Goal: Task Accomplishment & Management: Complete application form

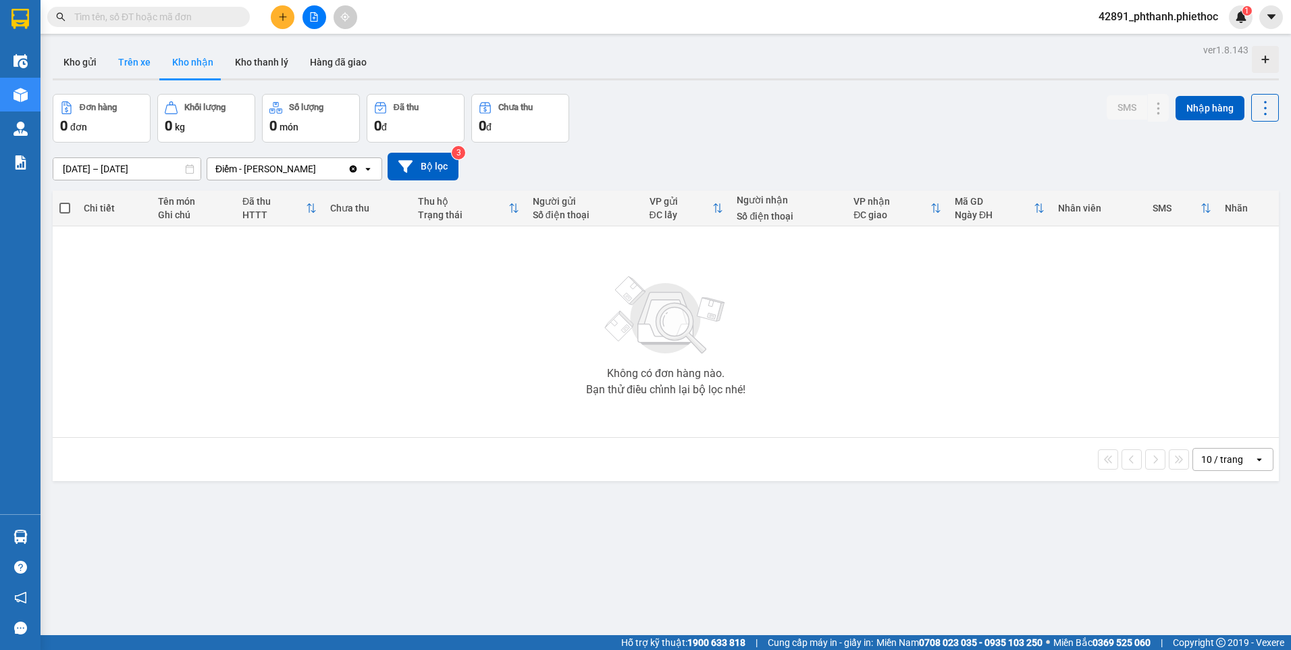
click at [128, 68] on button "Trên xe" at bounding box center [134, 62] width 54 height 32
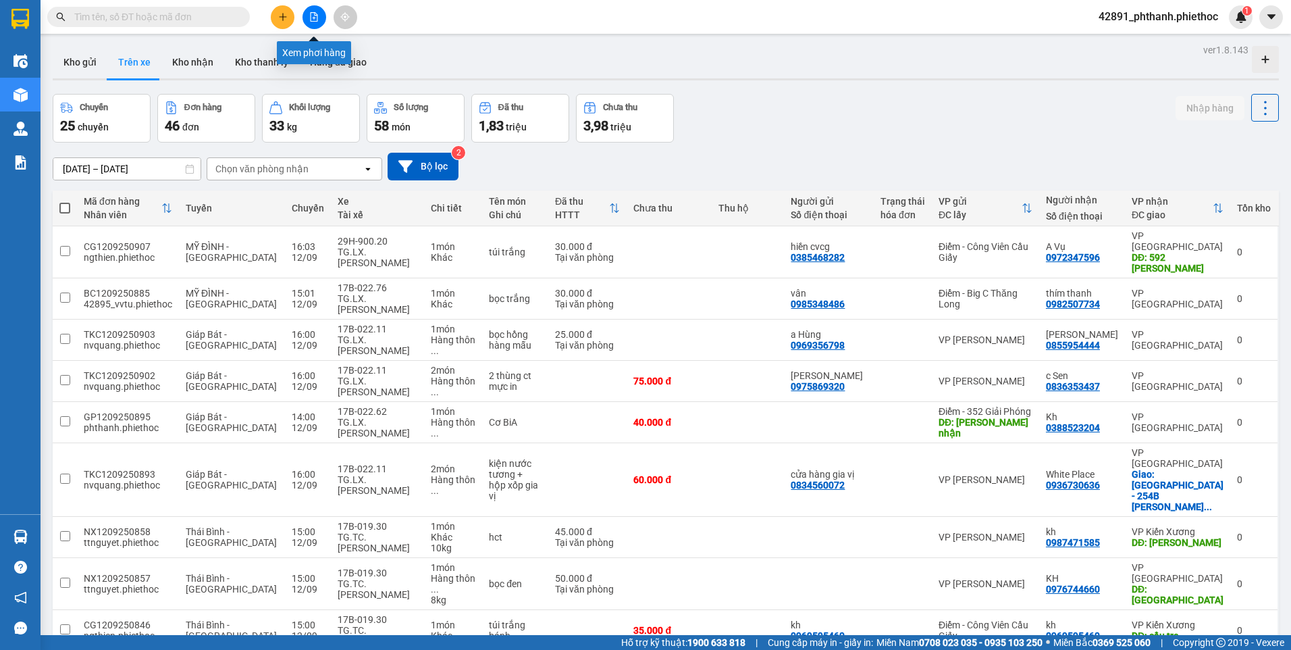
click at [314, 17] on icon "file-add" at bounding box center [314, 16] width 7 height 9
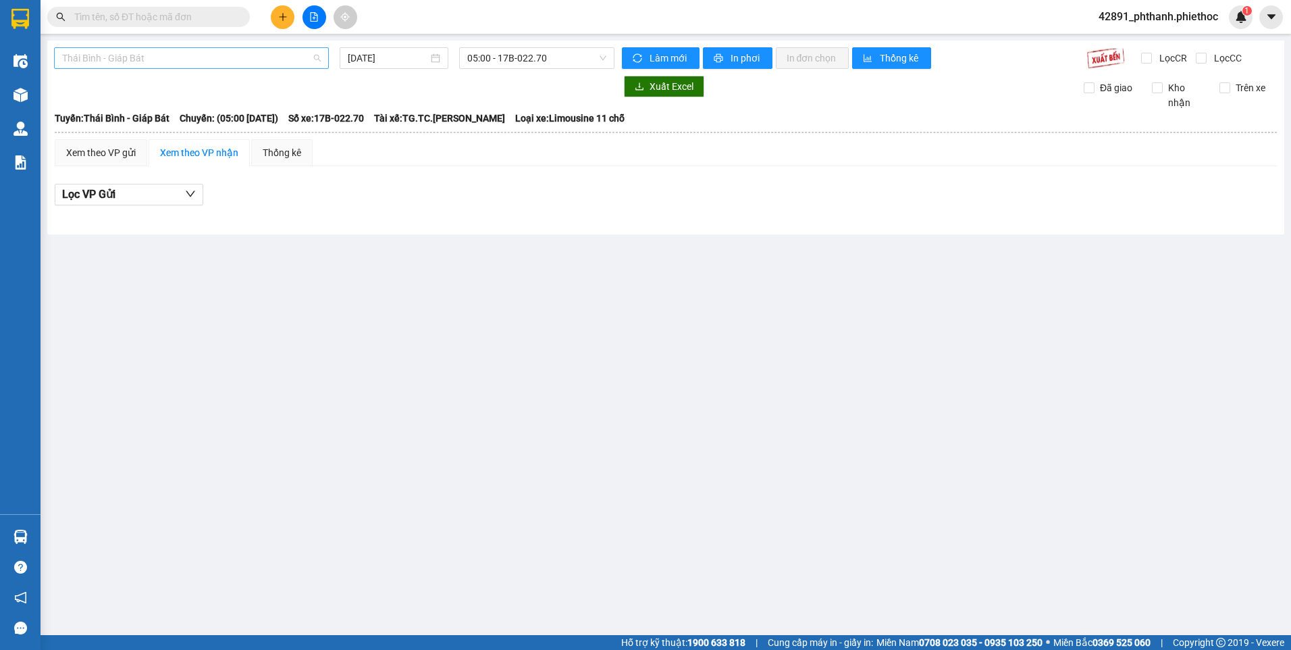
click at [205, 55] on span "Thái Bình - Giáp Bát" at bounding box center [191, 58] width 259 height 20
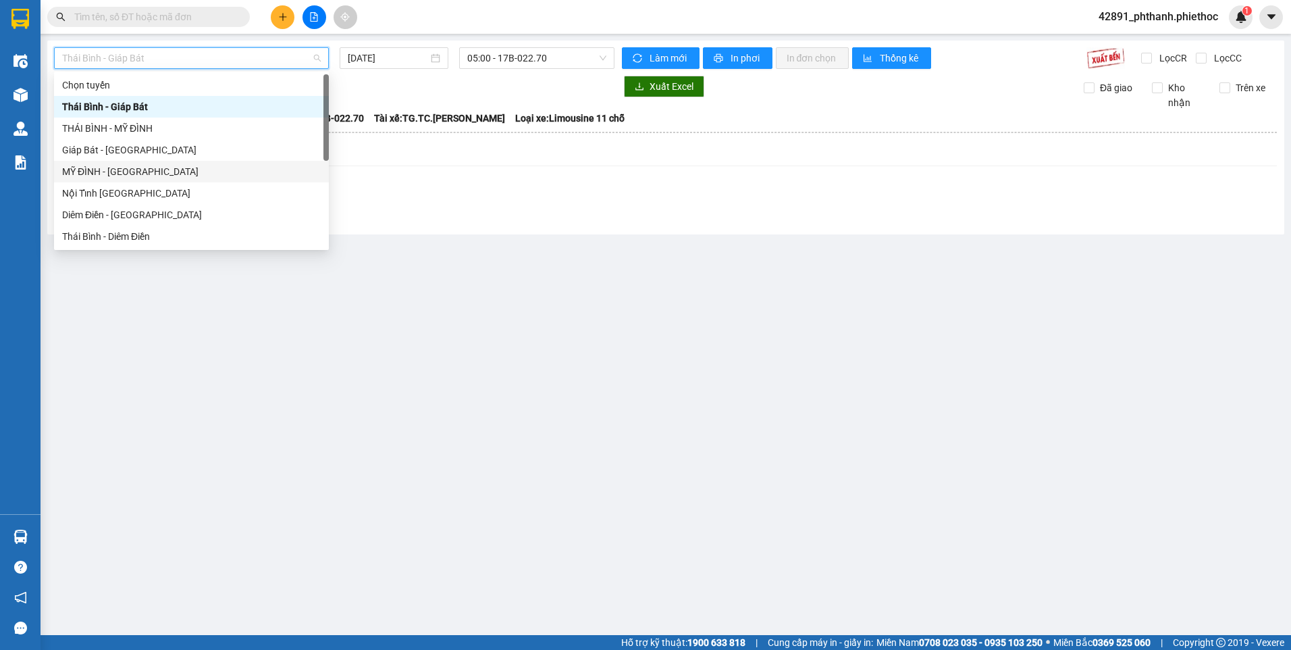
click at [136, 170] on div "MỸ ĐÌNH - THÁI BÌNH" at bounding box center [191, 171] width 259 height 15
type input "12/09/2025"
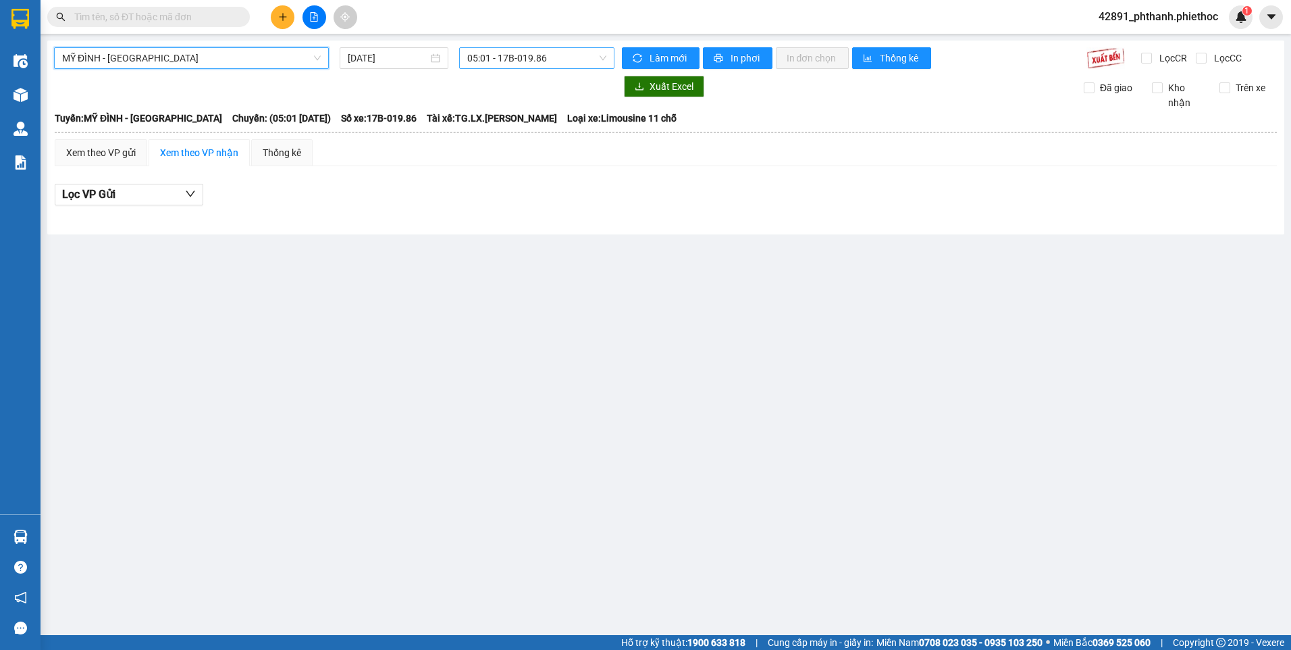
click at [544, 59] on span "05:01 - 17B-019.86" at bounding box center [537, 58] width 140 height 20
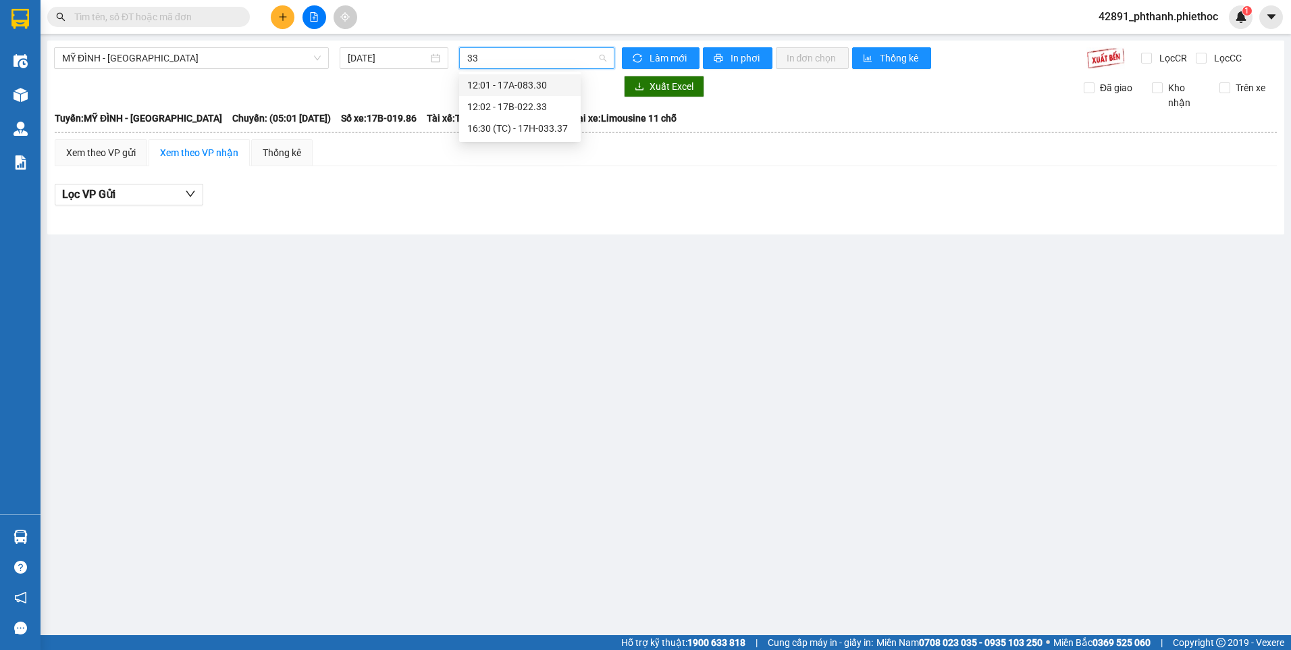
type input "337"
click at [527, 84] on div "16:30 (TC) - 17H-033.37" at bounding box center [519, 85] width 105 height 15
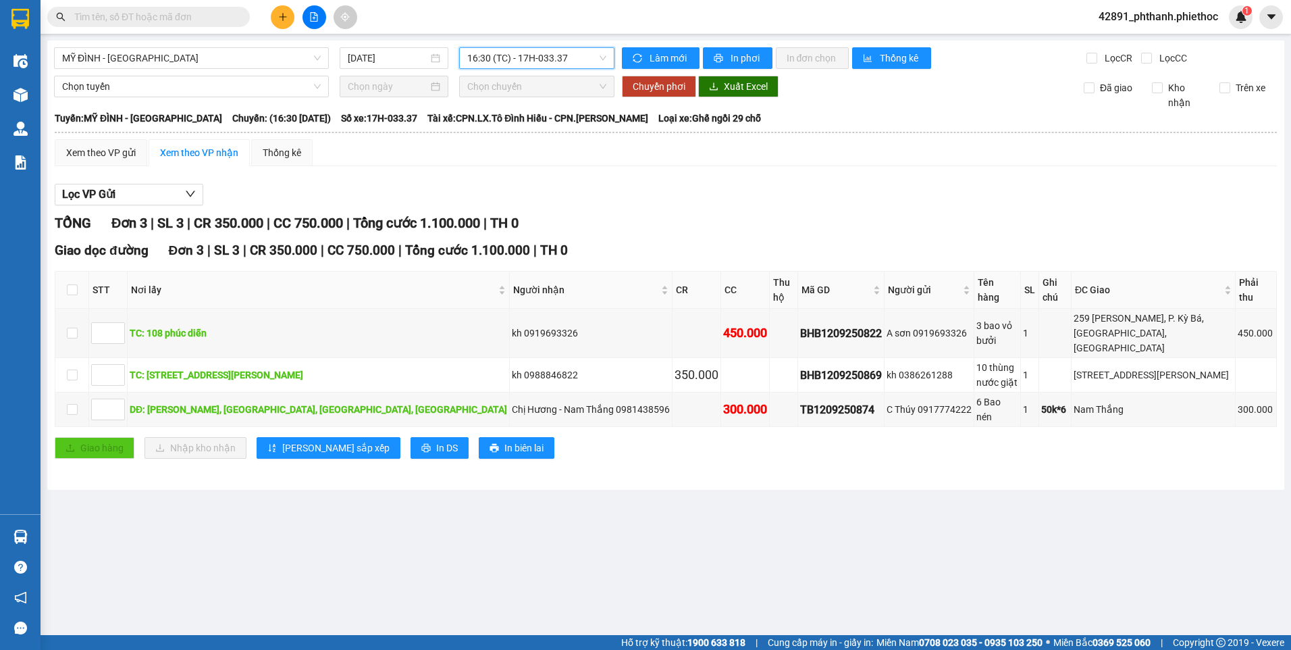
click at [704, 437] on div "Giao hàng Nhập kho nhận Lưu sắp xếp In DS In biên lai" at bounding box center [666, 448] width 1222 height 22
click at [82, 151] on div "Xem theo VP gửi" at bounding box center [101, 152] width 70 height 15
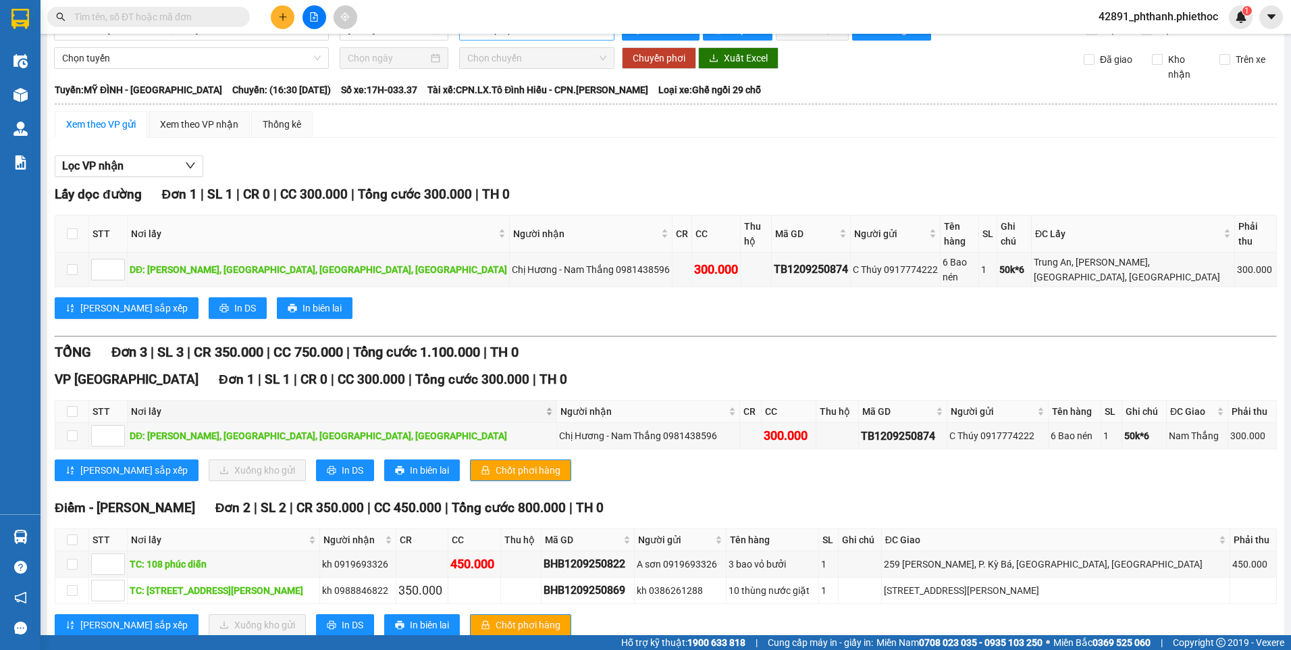
scroll to position [44, 0]
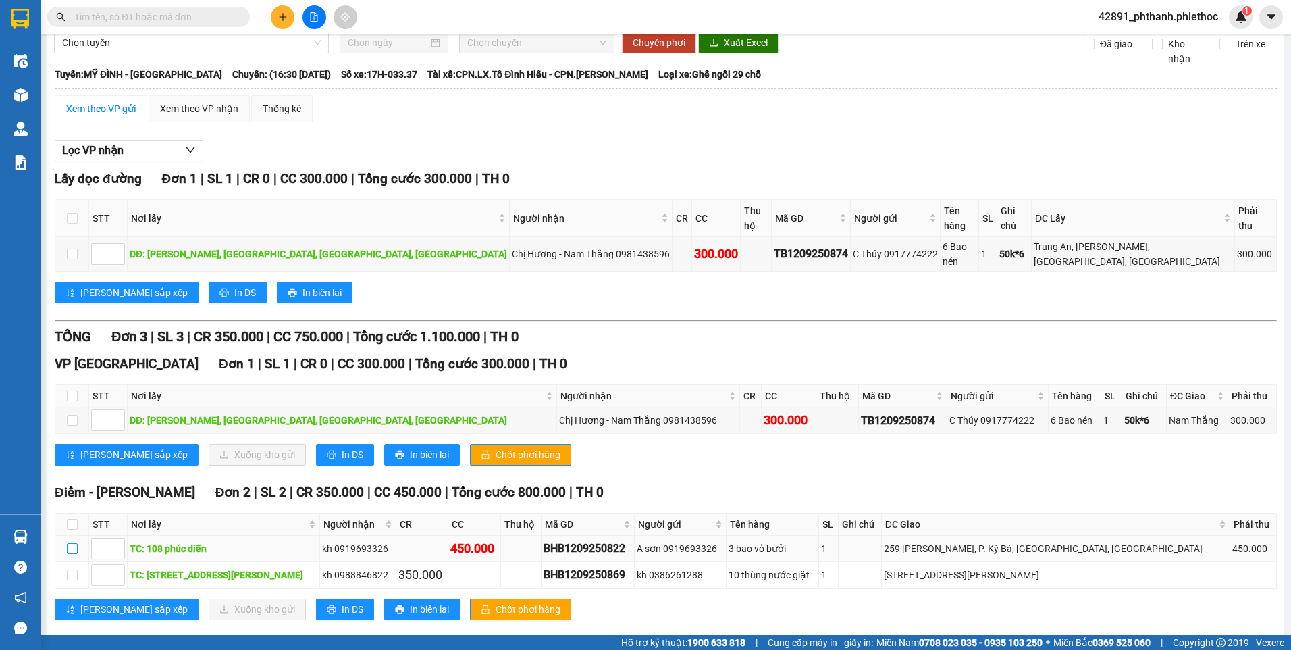
click at [76, 543] on input "checkbox" at bounding box center [72, 548] width 11 height 11
checkbox input "true"
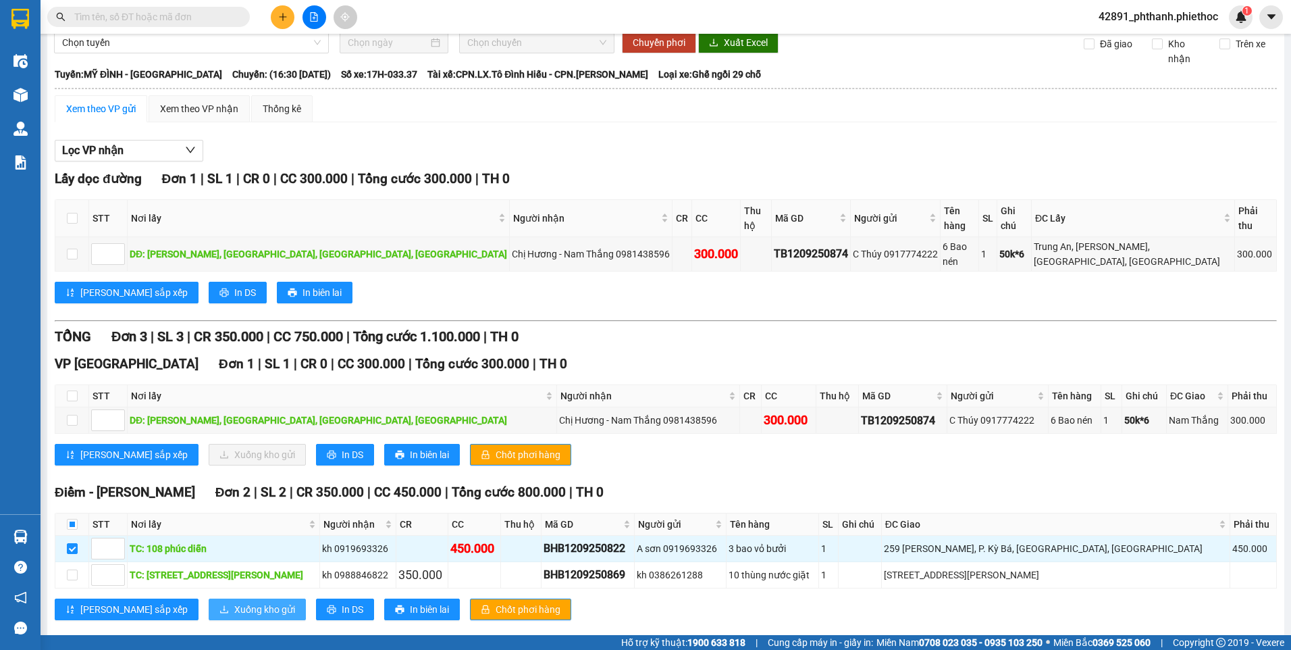
click at [234, 602] on span "Xuống kho gửi" at bounding box center [264, 609] width 61 height 15
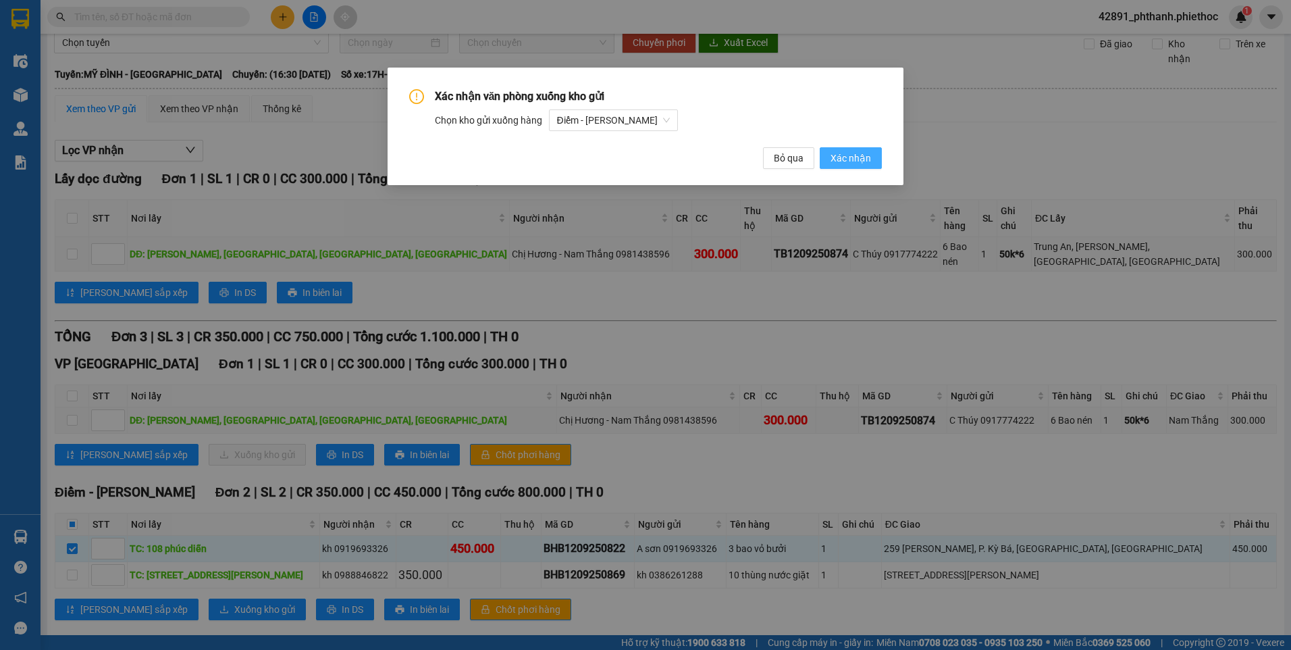
click at [838, 159] on span "Xác nhận" at bounding box center [851, 158] width 41 height 15
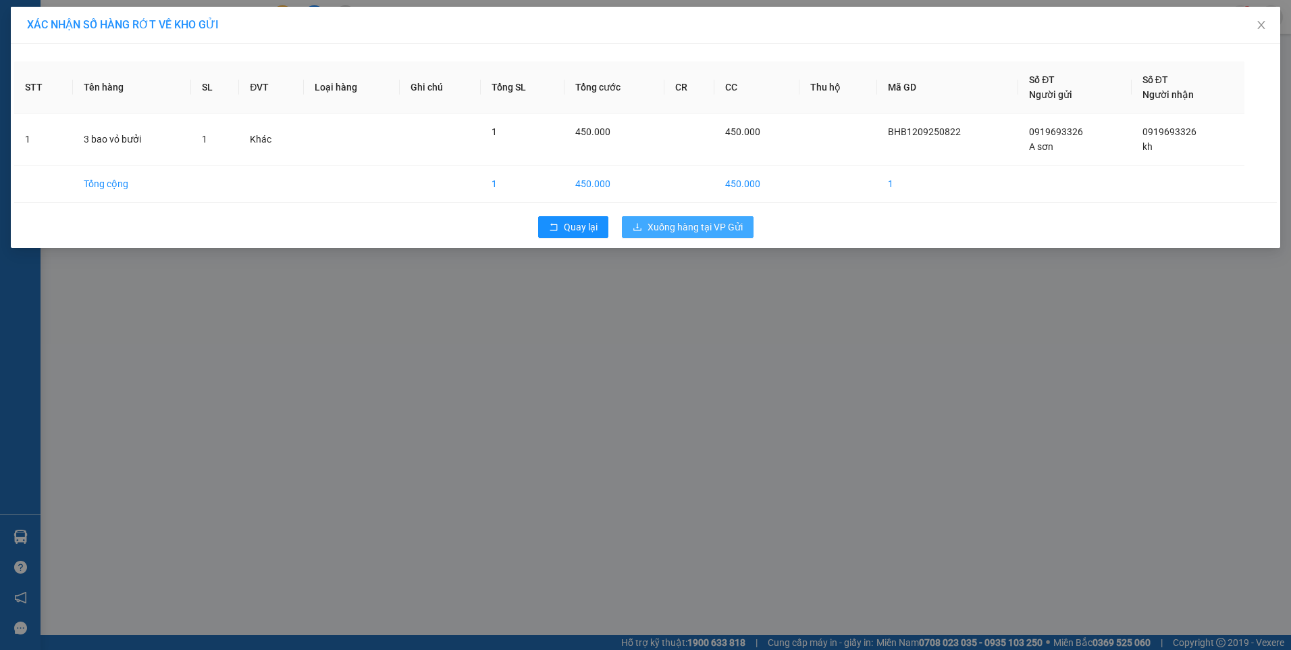
click at [699, 218] on button "Xuống hàng tại VP Gửi" at bounding box center [688, 227] width 132 height 22
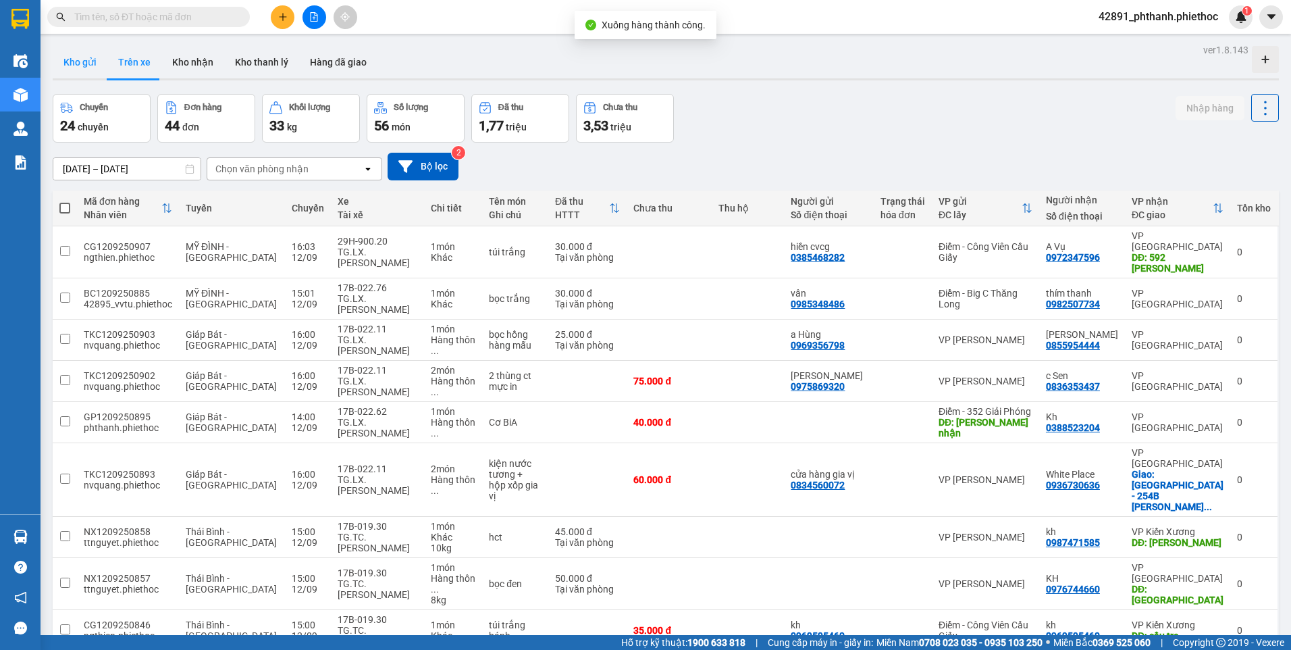
click at [79, 72] on button "Kho gửi" at bounding box center [80, 62] width 55 height 32
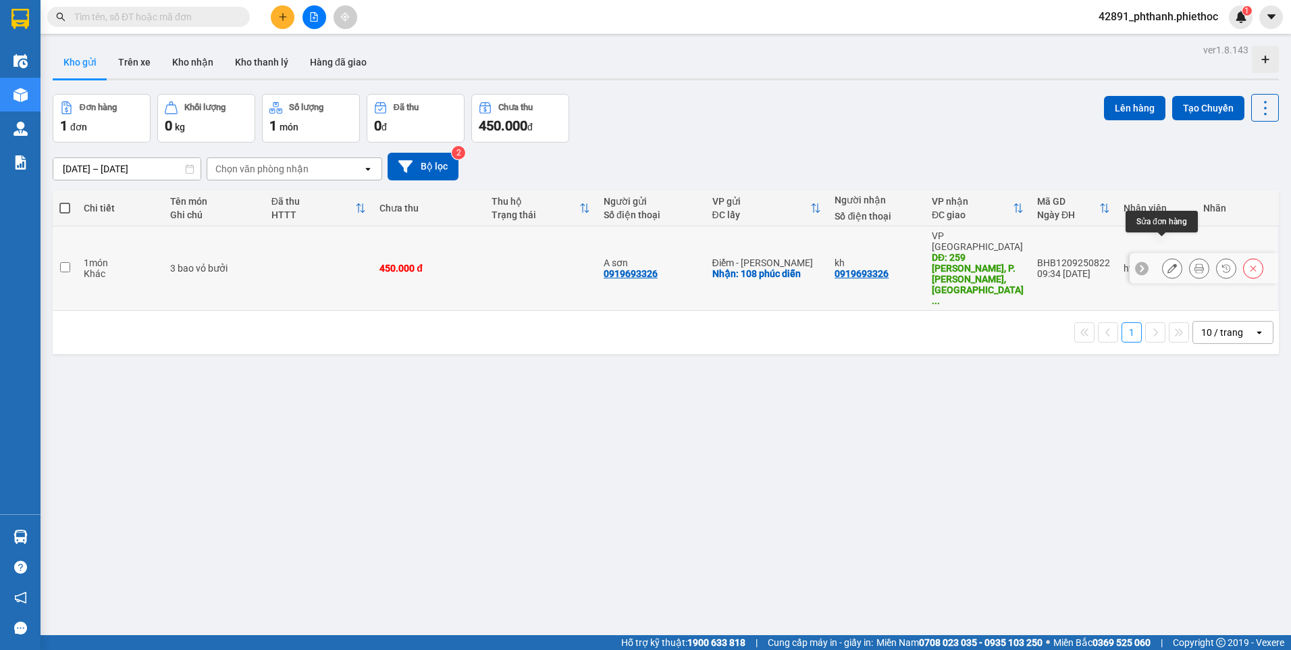
click at [1163, 257] on button at bounding box center [1172, 269] width 19 height 24
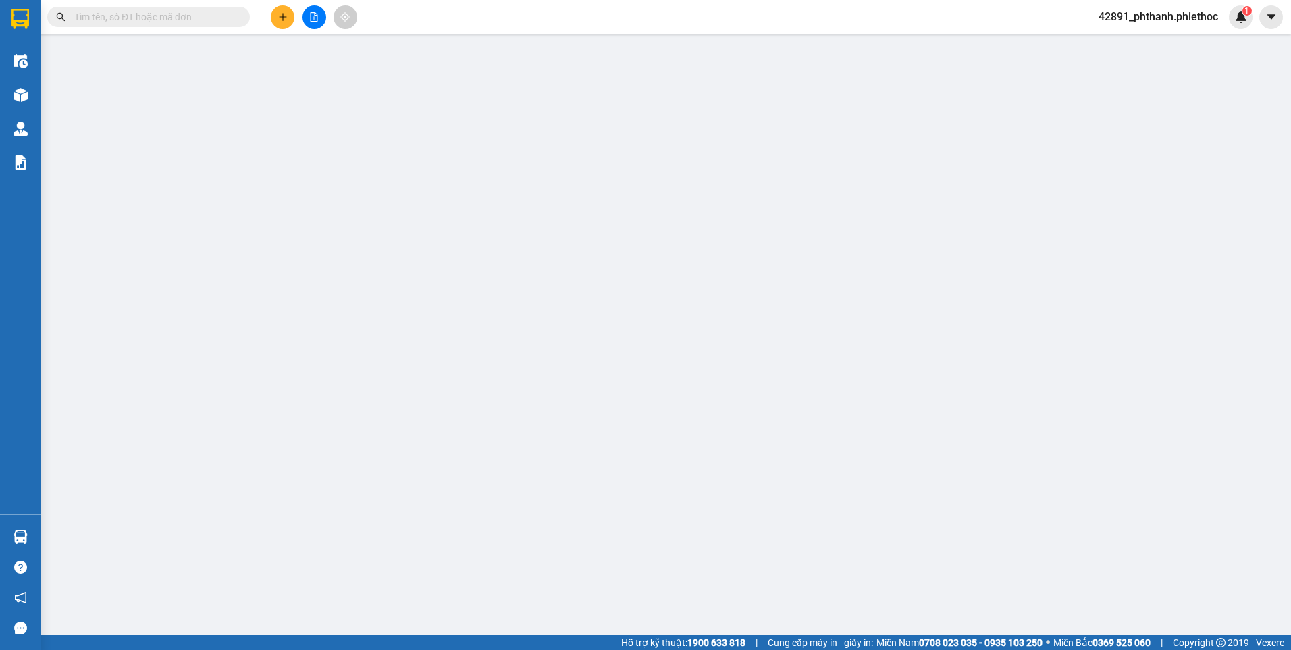
type input "0919693326"
type input "A sơn"
checkbox input "true"
type input "108 phúc diễn"
type input "0919693326"
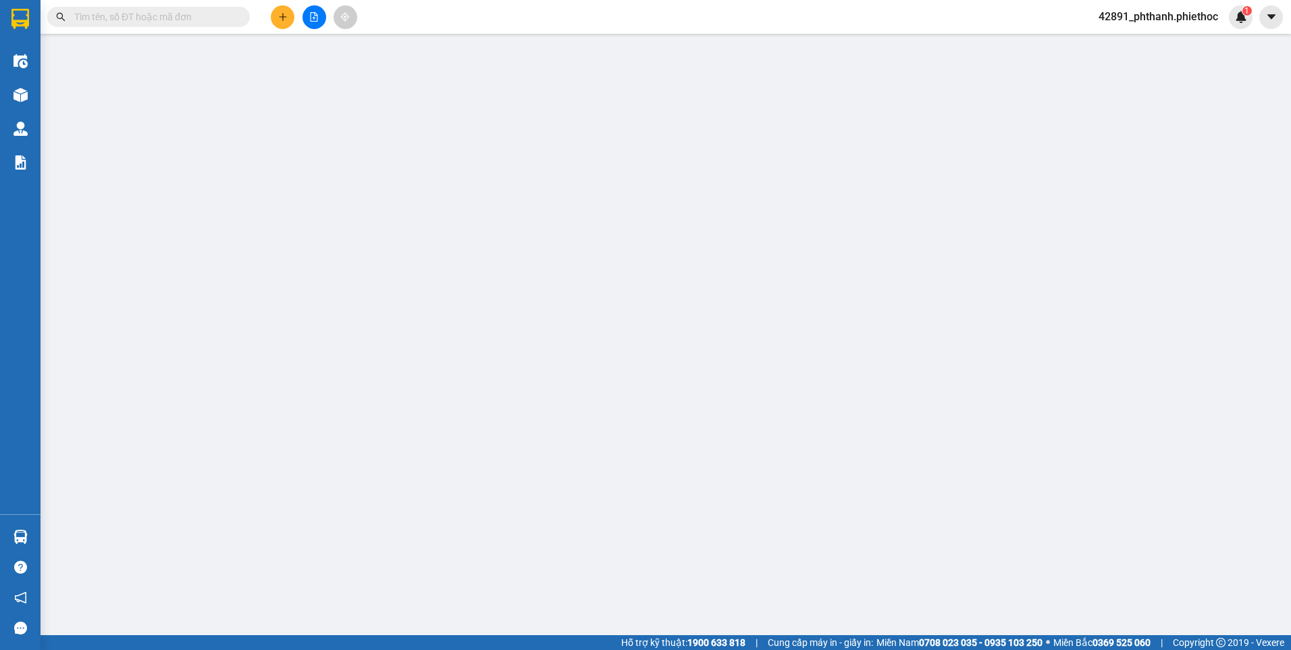
type input "kh"
type input "259 Lý Thái Tổ, P. Kỳ Bá, Thái Bình, Việt Nam"
type input "450.000"
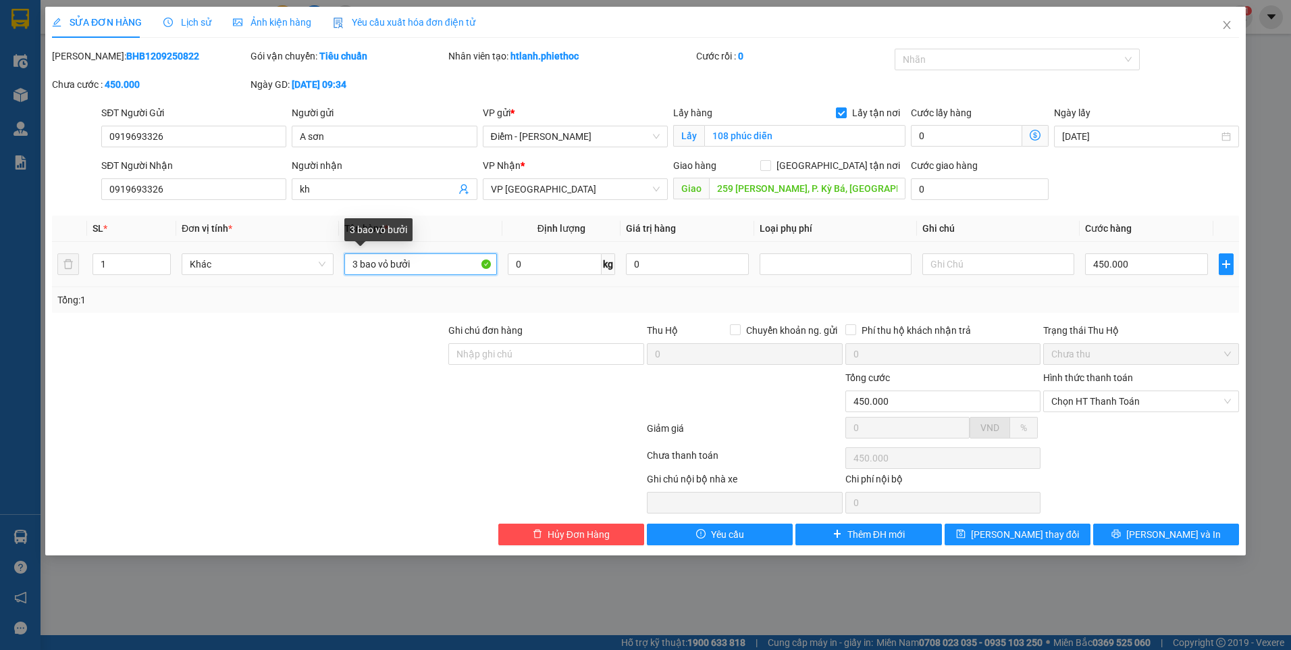
click at [356, 260] on input "3 bao vỏ bưởi" at bounding box center [420, 264] width 152 height 22
type input "2 bao vỏ bưởi"
click at [1117, 207] on div "Total Paid Fee 0 Total UnPaid Fee 450.000 Cash Collection Total Fee Mã ĐH: BHB1…" at bounding box center [645, 297] width 1187 height 496
click at [1225, 262] on icon "plus" at bounding box center [1226, 264] width 11 height 11
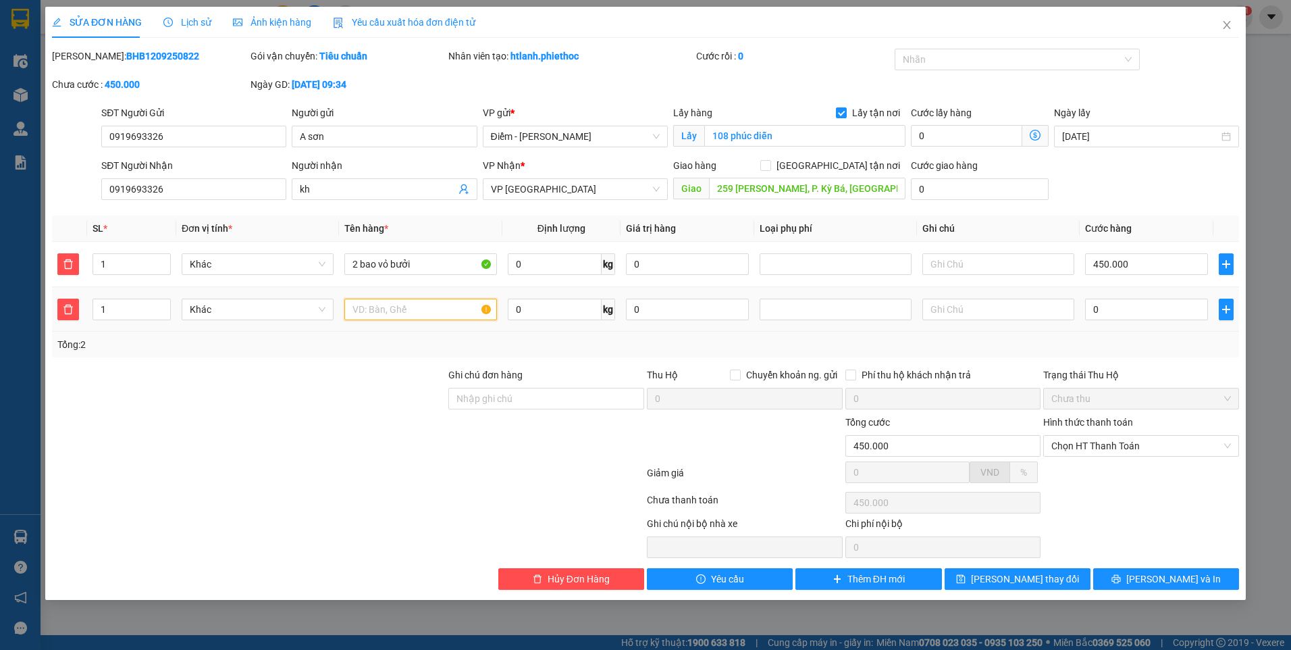
click at [372, 312] on input "text" at bounding box center [420, 309] width 152 height 22
type input "1 Máy giặt cửa trên"
click at [1226, 310] on icon "plus" at bounding box center [1226, 309] width 11 height 11
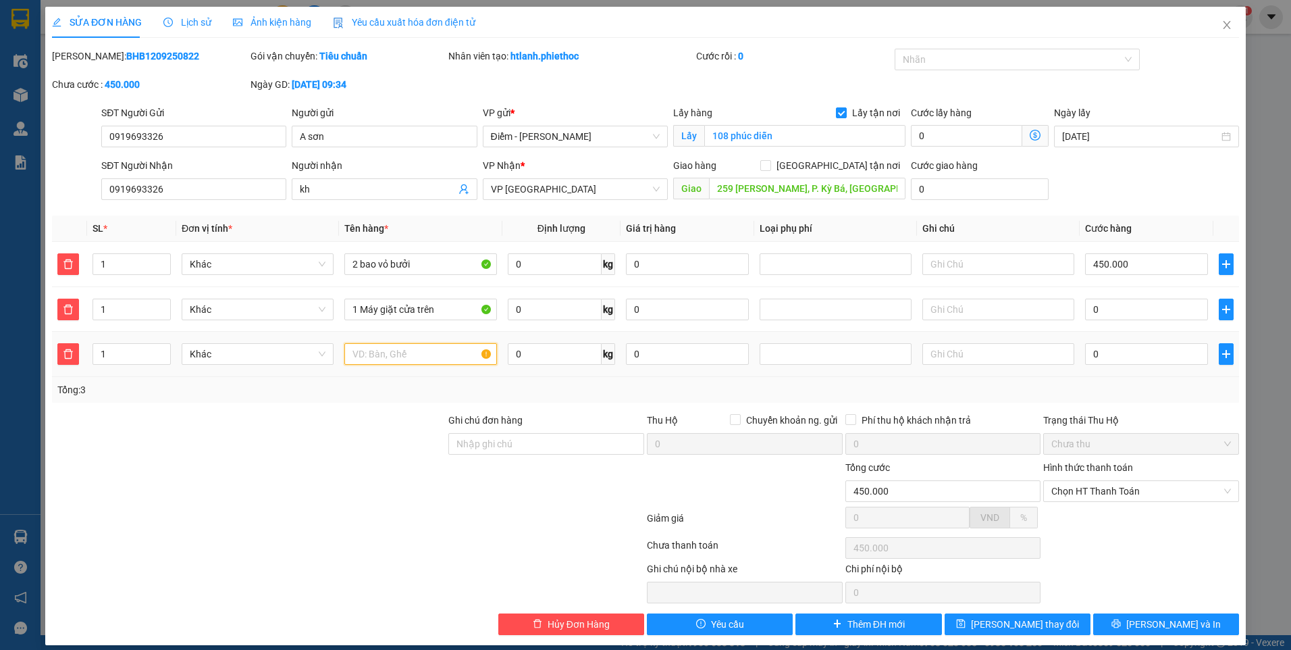
click at [392, 352] on input "text" at bounding box center [420, 354] width 152 height 22
type input "2"
type input "Bình nóng lạnh 20L"
click at [1221, 358] on icon "plus" at bounding box center [1226, 353] width 11 height 11
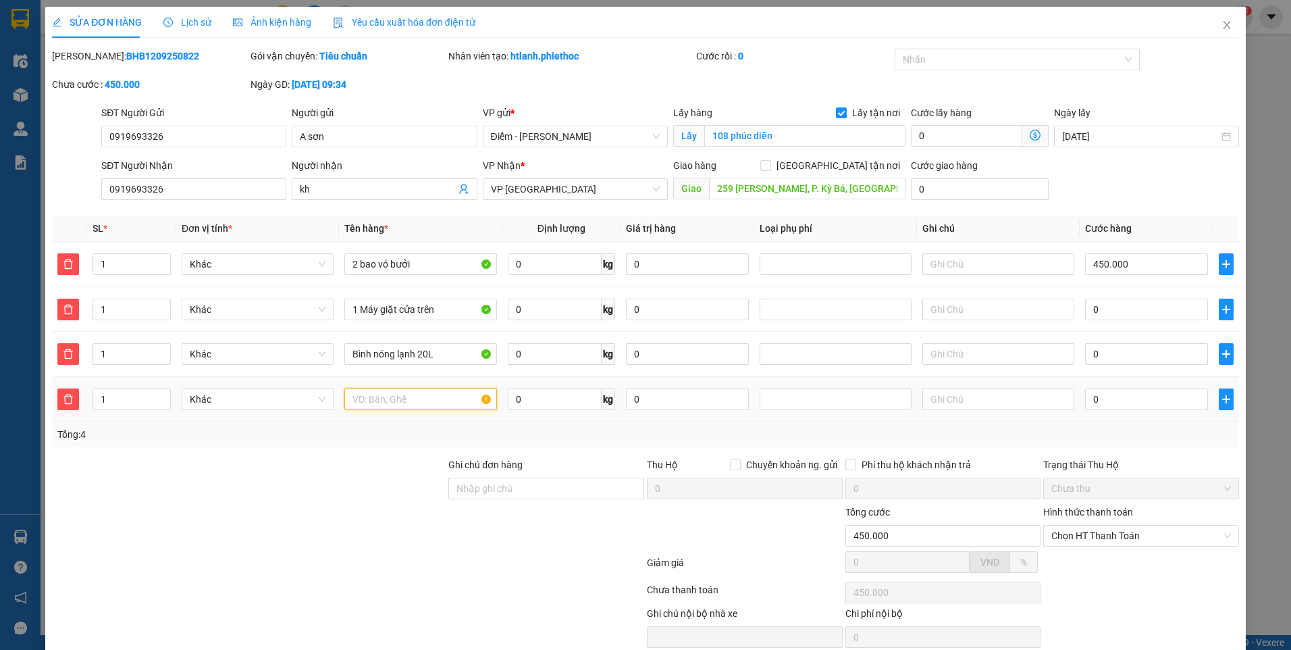
click at [439, 400] on input "text" at bounding box center [420, 399] width 152 height 22
type input "b"
type input "Bình nóng lạnh 30L"
click at [1125, 271] on input "450.000" at bounding box center [1146, 264] width 122 height 22
click at [1092, 311] on input "0" at bounding box center [1146, 309] width 122 height 22
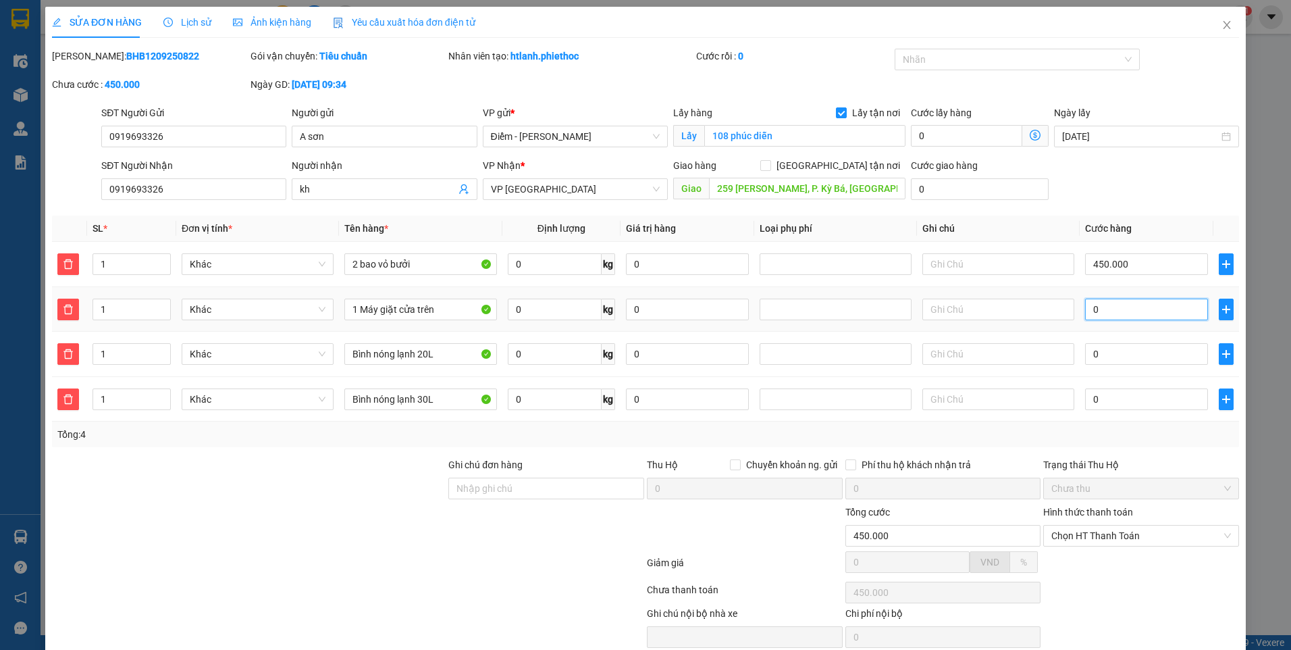
type input "450.001"
type input "1"
type input "450.015"
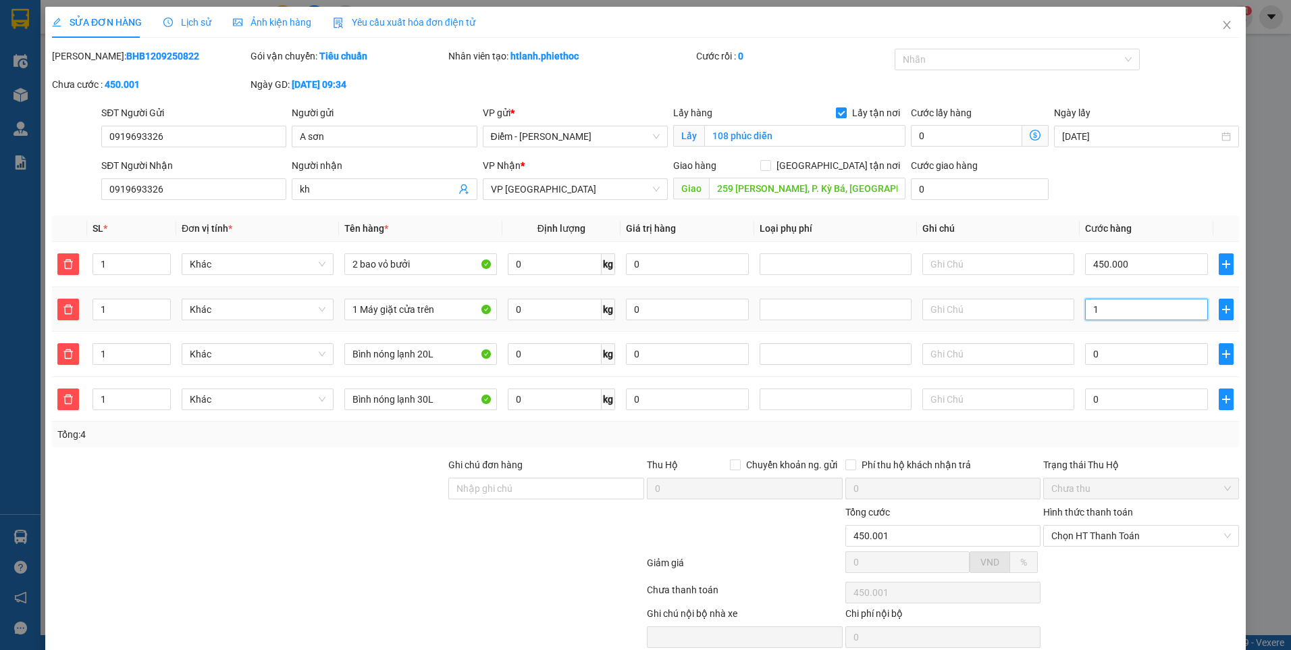
type input "15"
type input "450.150"
type input "150"
type input "600.000"
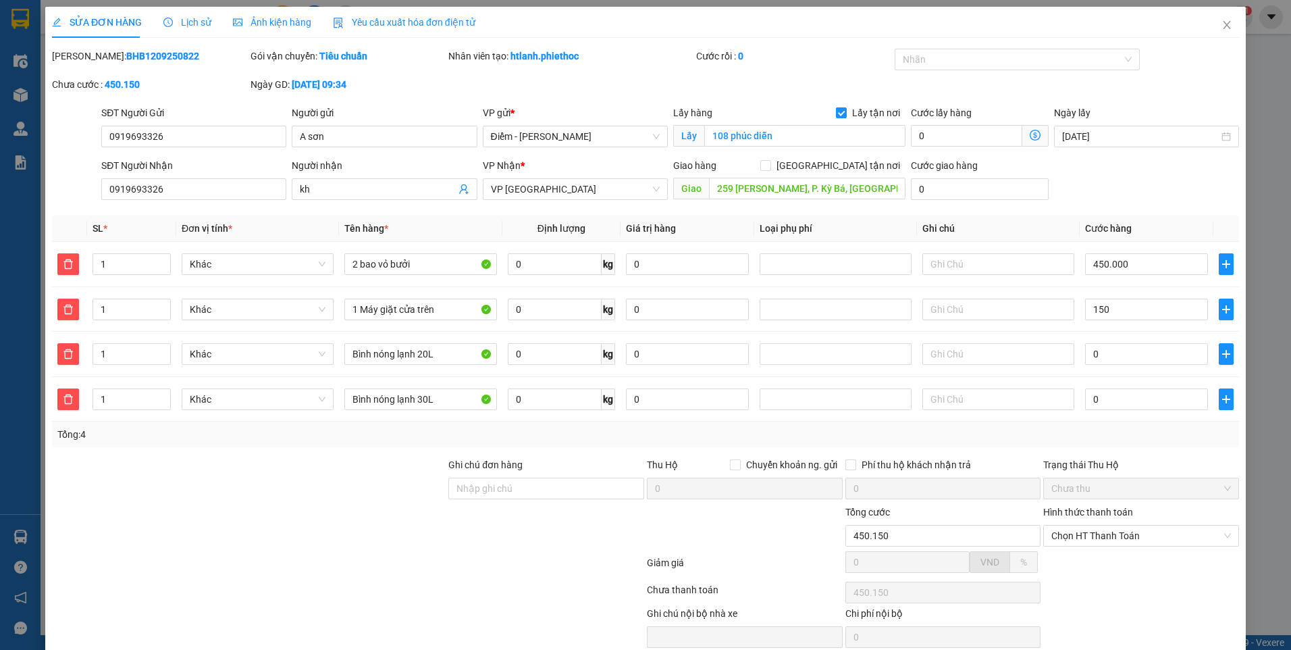
type input "600.000"
type input "150.000"
click at [1120, 194] on div "SĐT Người Nhận 0919693326 Người nhận kh VP Nhận * VP Thái Bình Giao hàng Giao t…" at bounding box center [670, 181] width 1143 height 47
click at [1101, 177] on div "SĐT Người Nhận 0919693326 Người nhận kh VP Nhận * VP Thái Bình Giao hàng Giao t…" at bounding box center [670, 181] width 1143 height 47
click at [1127, 272] on input "450.000" at bounding box center [1146, 264] width 122 height 22
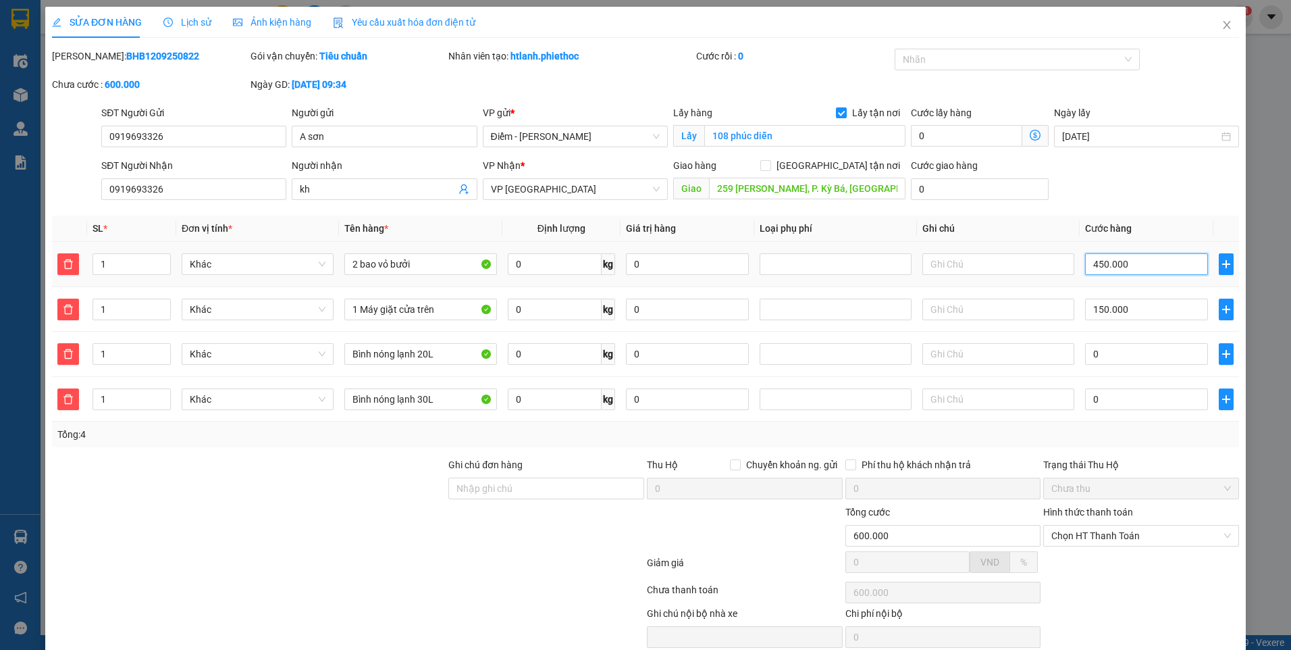
type input "150.000"
type input "0"
type input "150.008"
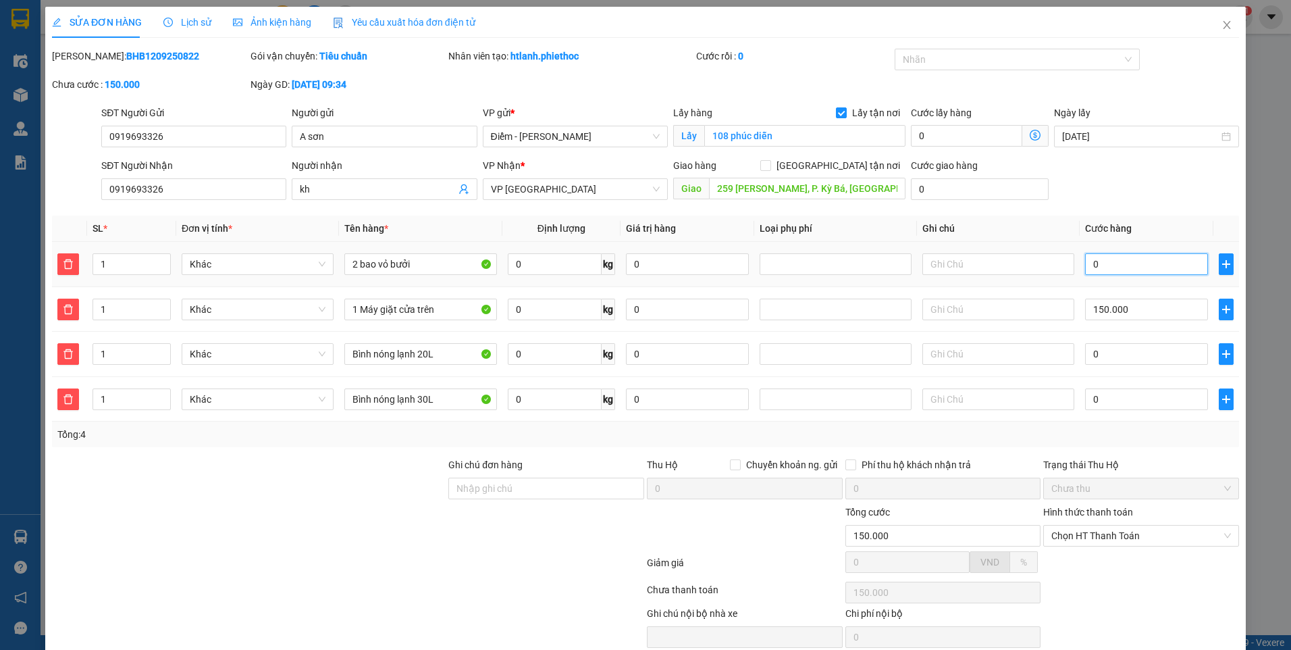
type input "08"
type input "150.080"
type input "080"
type input "230.000"
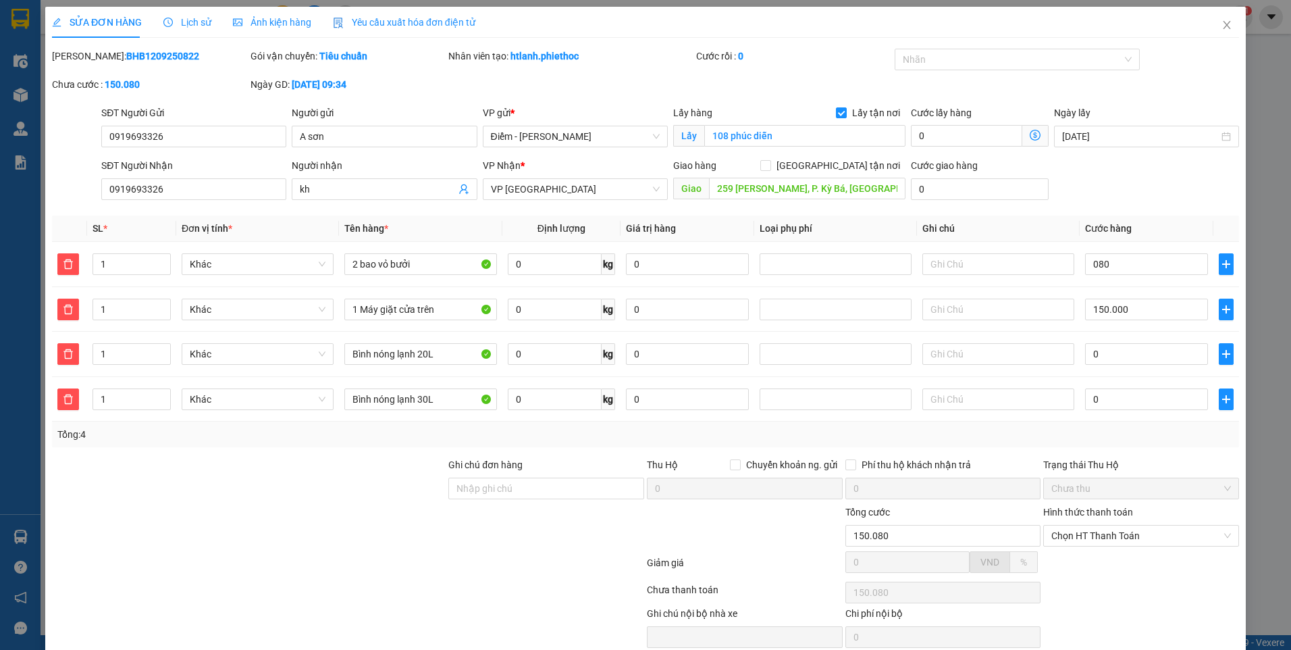
type input "230.000"
type input "80.000"
click at [1098, 178] on div "SĐT Người Nhận 0919693326 Người nhận kh VP Nhận * VP Thái Bình Giao hàng Giao t…" at bounding box center [670, 181] width 1143 height 47
click at [1114, 359] on input "0" at bounding box center [1146, 354] width 122 height 22
type input "230.008"
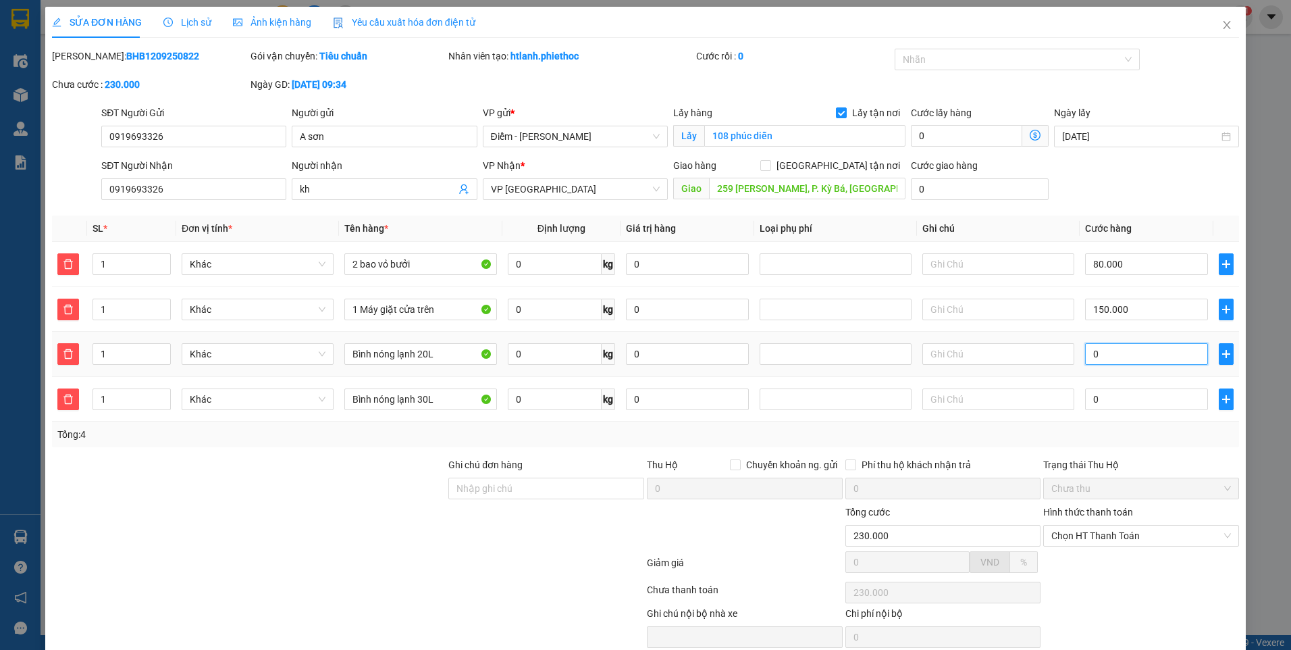
type input "230.008"
type input "8"
type input "230.080"
type input "80"
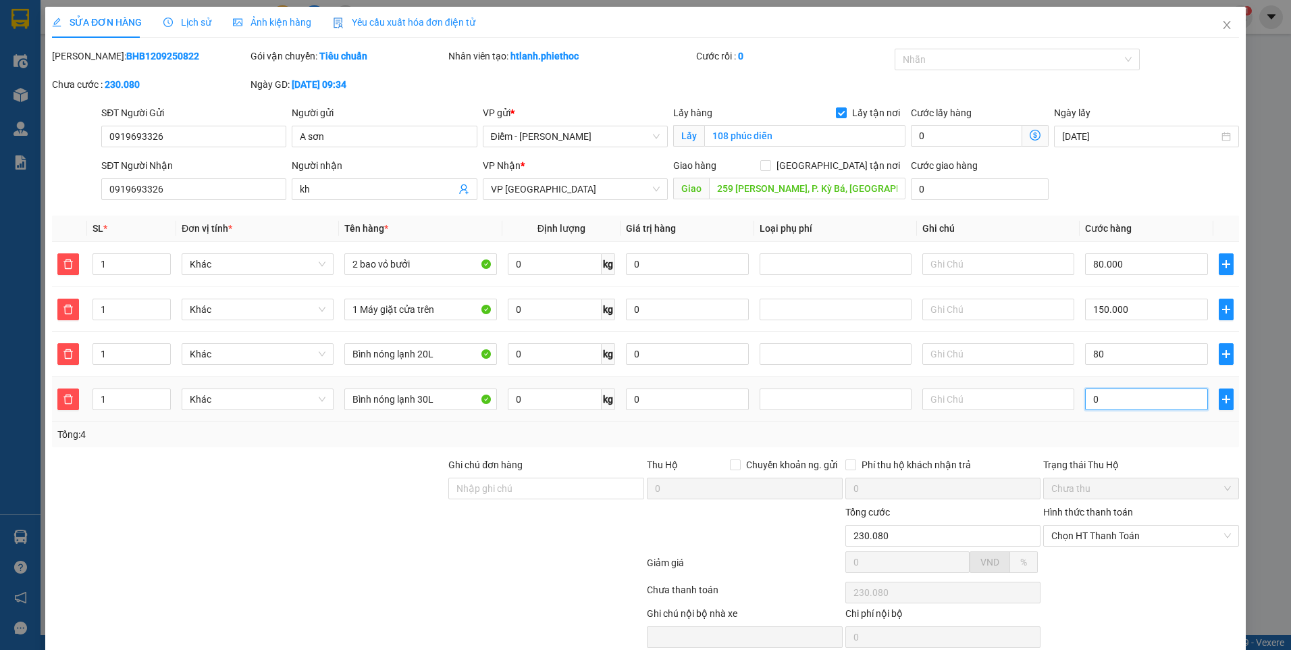
type input "310.000"
type input "80.000"
click at [1113, 392] on input "0" at bounding box center [1146, 399] width 122 height 22
type input "310.007"
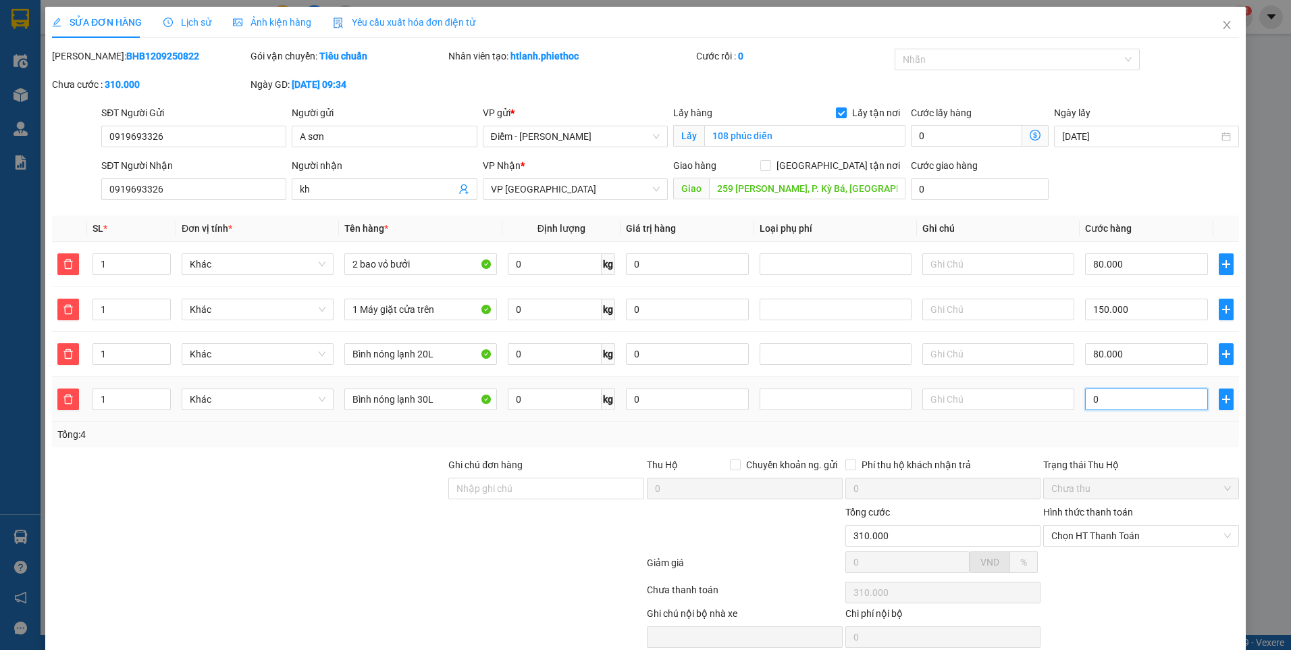
type input "310.007"
type input "7"
type input "310.070"
type input "70"
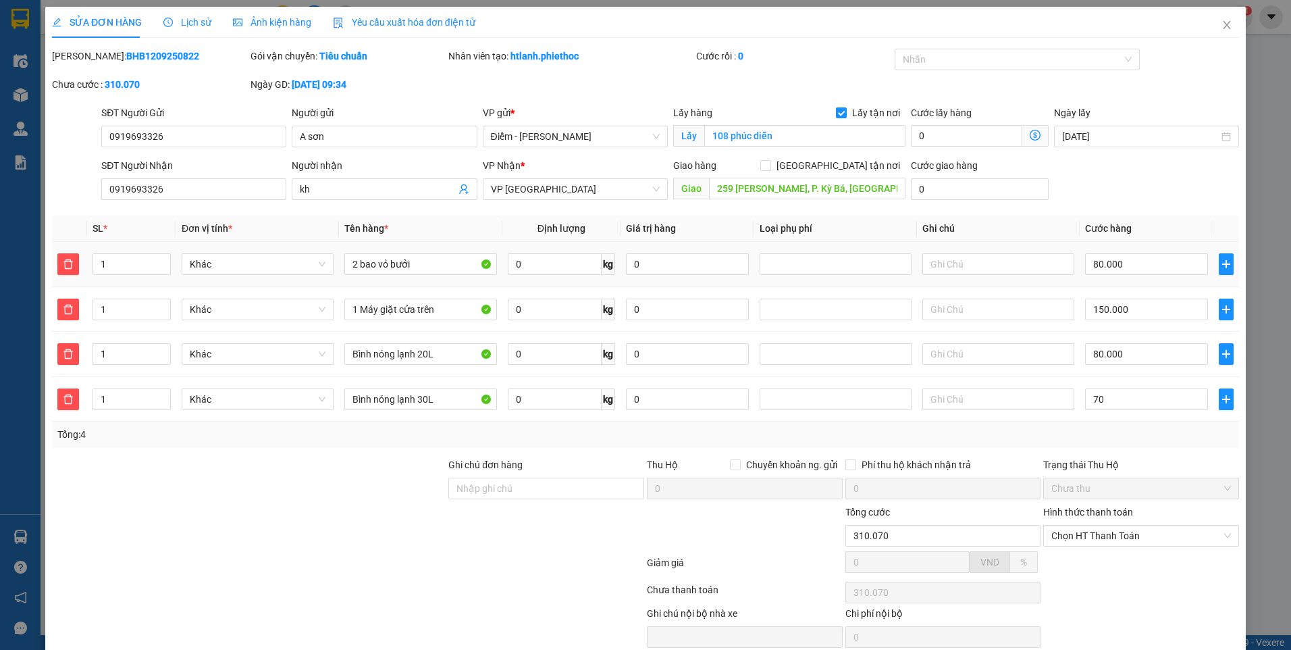
type input "380.000"
type input "70.000"
click at [1128, 169] on div "SĐT Người Nhận 0919693326 Người nhận kh VP Nhận * VP Thái Bình Giao hàng Giao t…" at bounding box center [670, 181] width 1143 height 47
click at [1130, 260] on input "80.000" at bounding box center [1146, 264] width 122 height 22
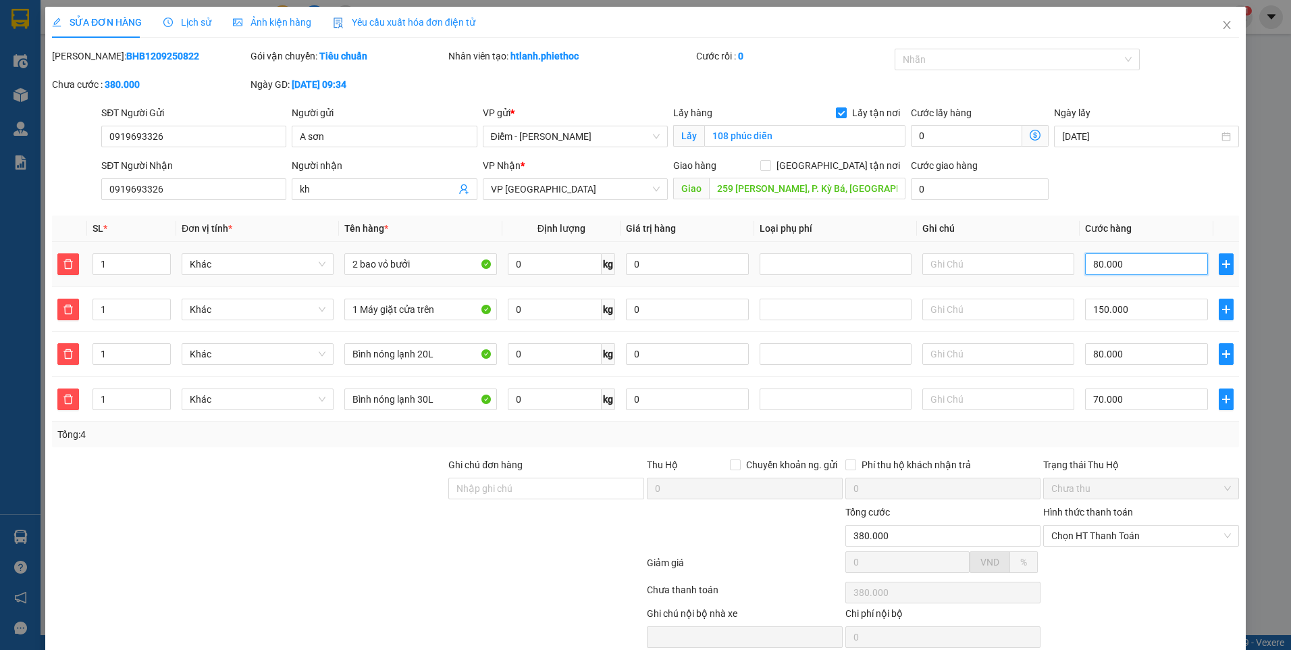
type input "300.001"
type input "1"
type input "300.010"
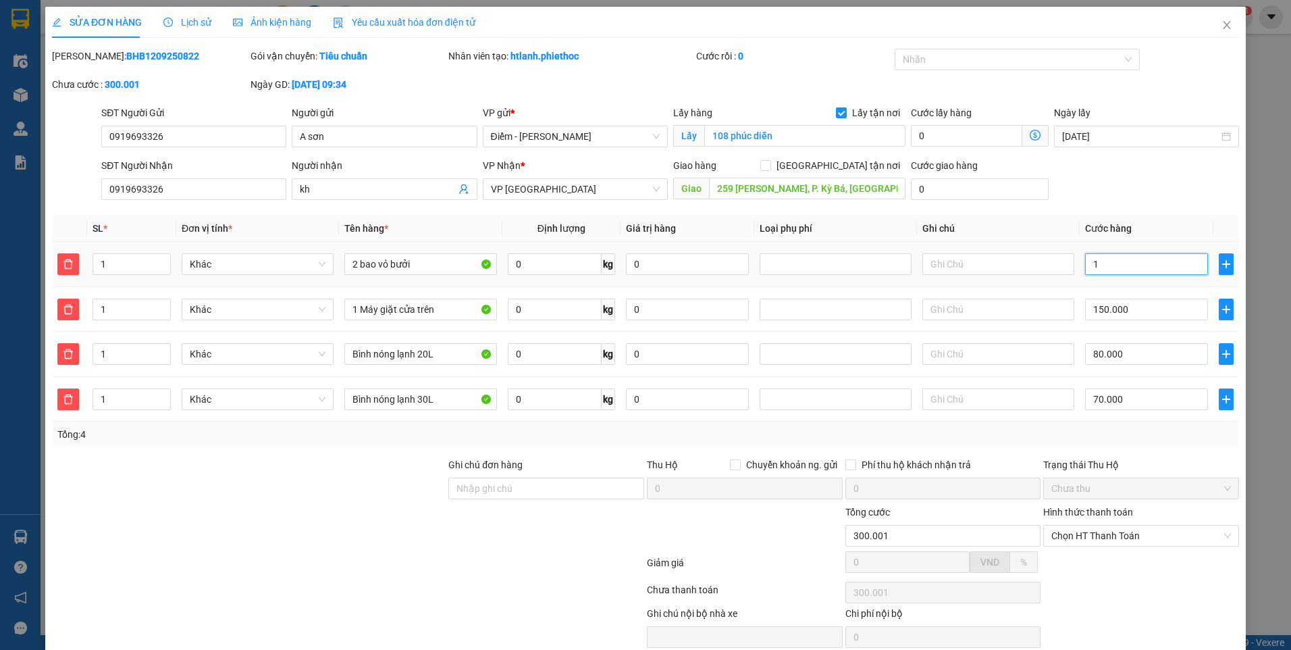
type input "10"
type input "300.100"
type input "100"
type input "400.000"
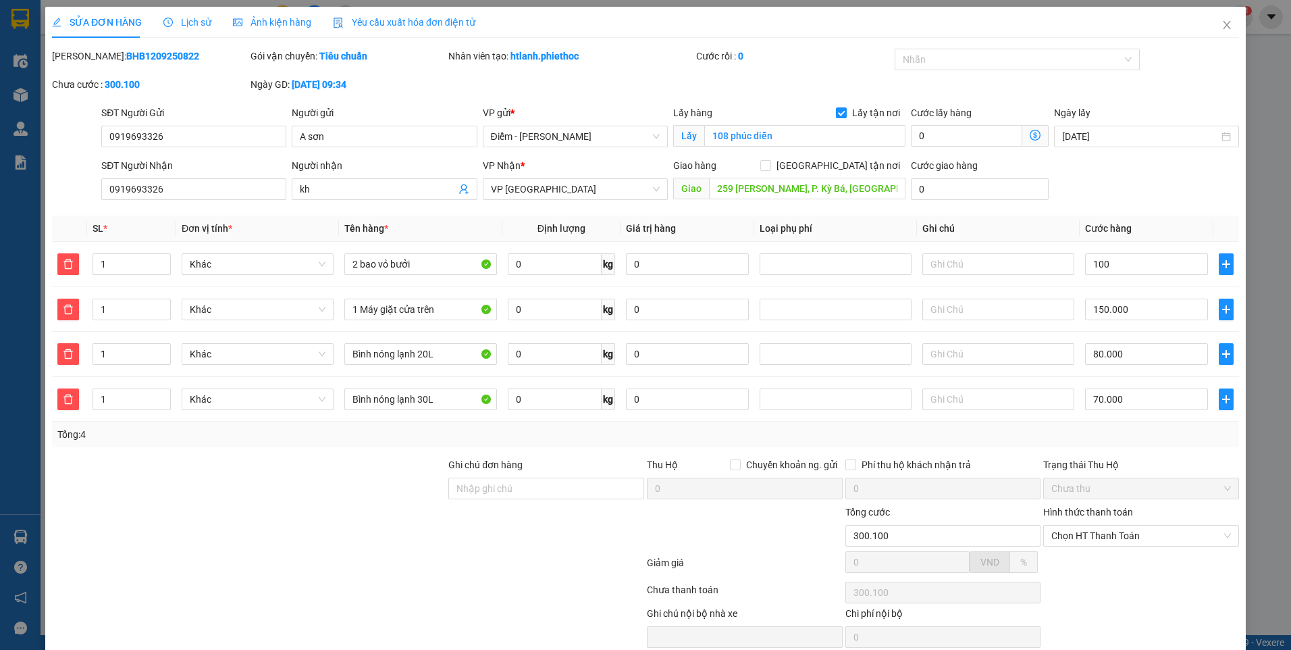
type input "400.000"
type input "100.000"
click at [1128, 192] on div "SĐT Người Nhận 0919693326 Người nhận kh VP Nhận * VP Thái Bình Giao hàng Giao t…" at bounding box center [670, 181] width 1143 height 47
click at [951, 130] on input "0" at bounding box center [966, 136] width 111 height 22
type input "400.005"
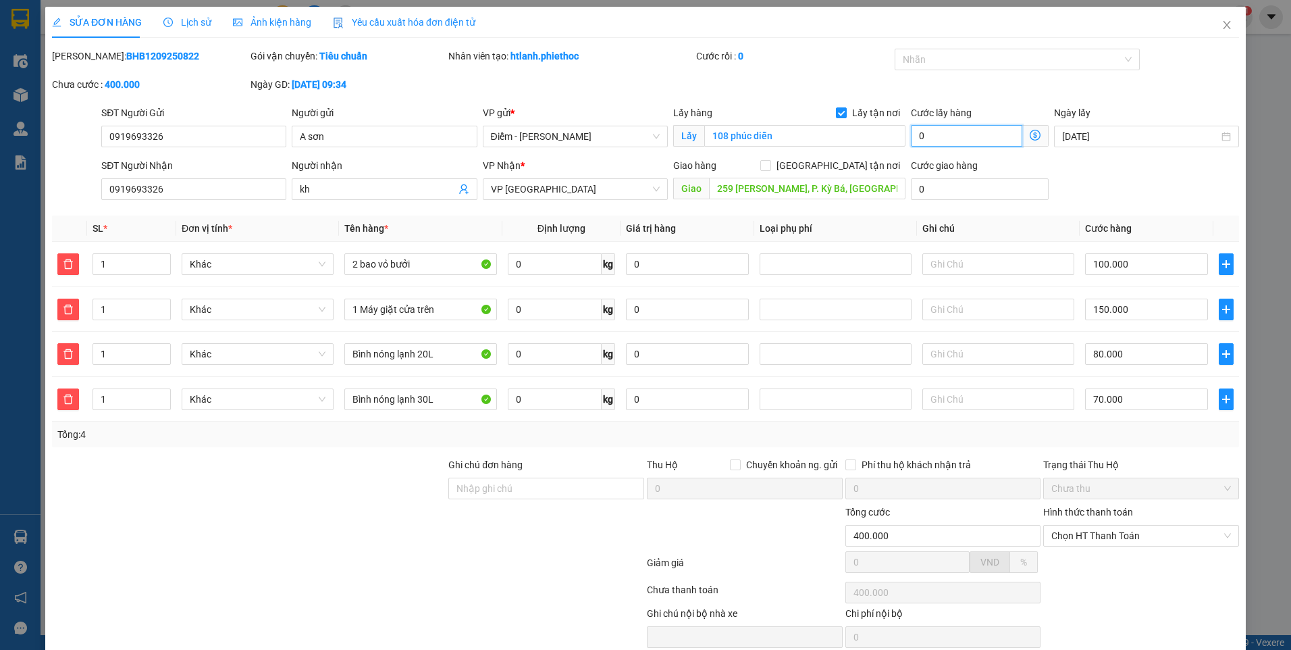
type input "400.005"
type input "5"
type input "400.050"
type input "50"
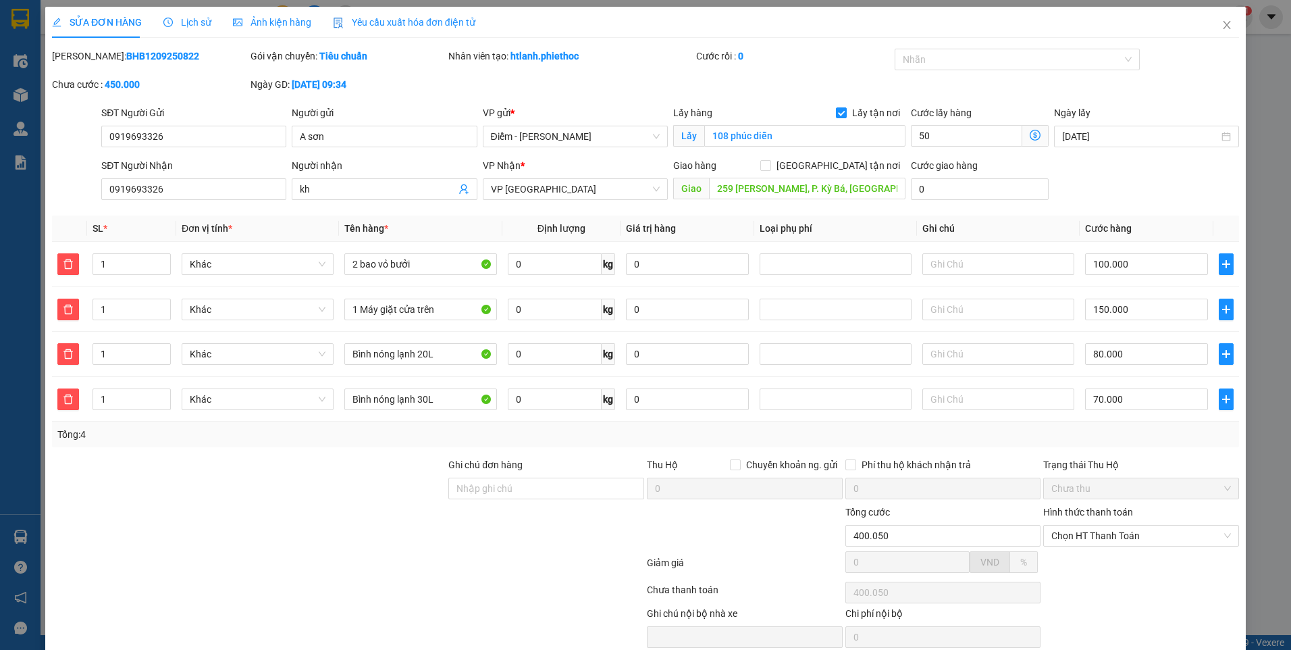
type input "450.000"
type input "50.000"
click at [833, 59] on div "Cước rồi : 0" at bounding box center [794, 56] width 196 height 15
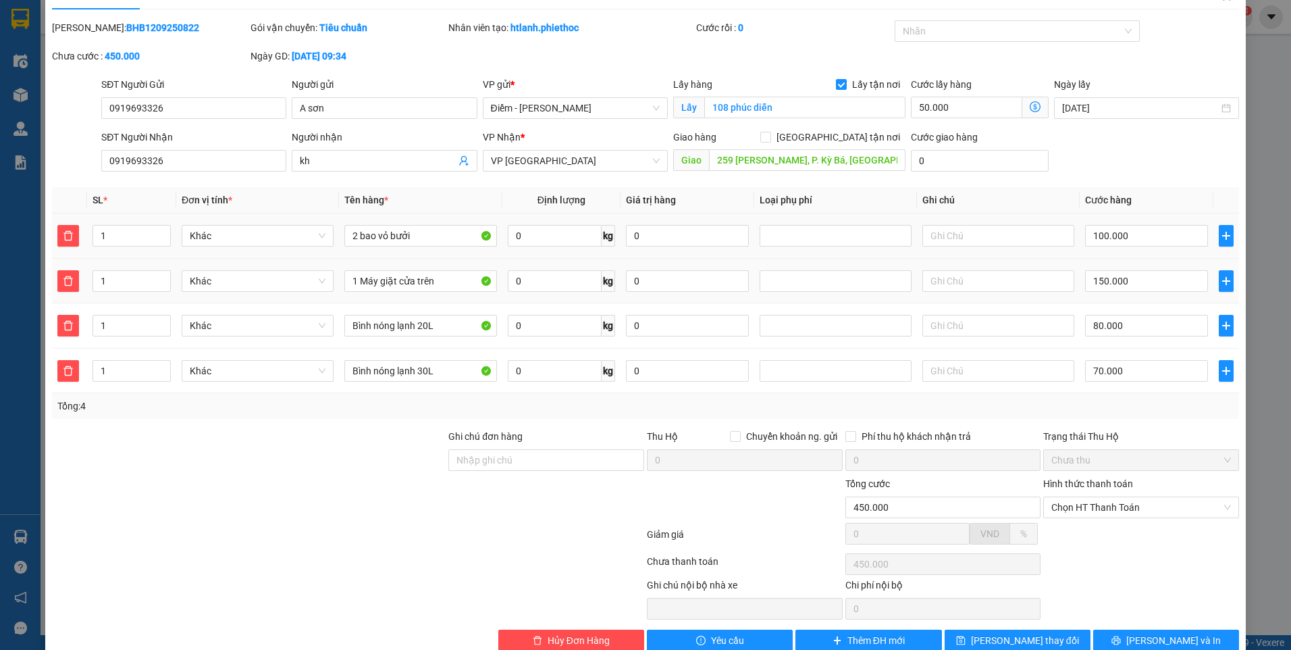
scroll to position [57, 0]
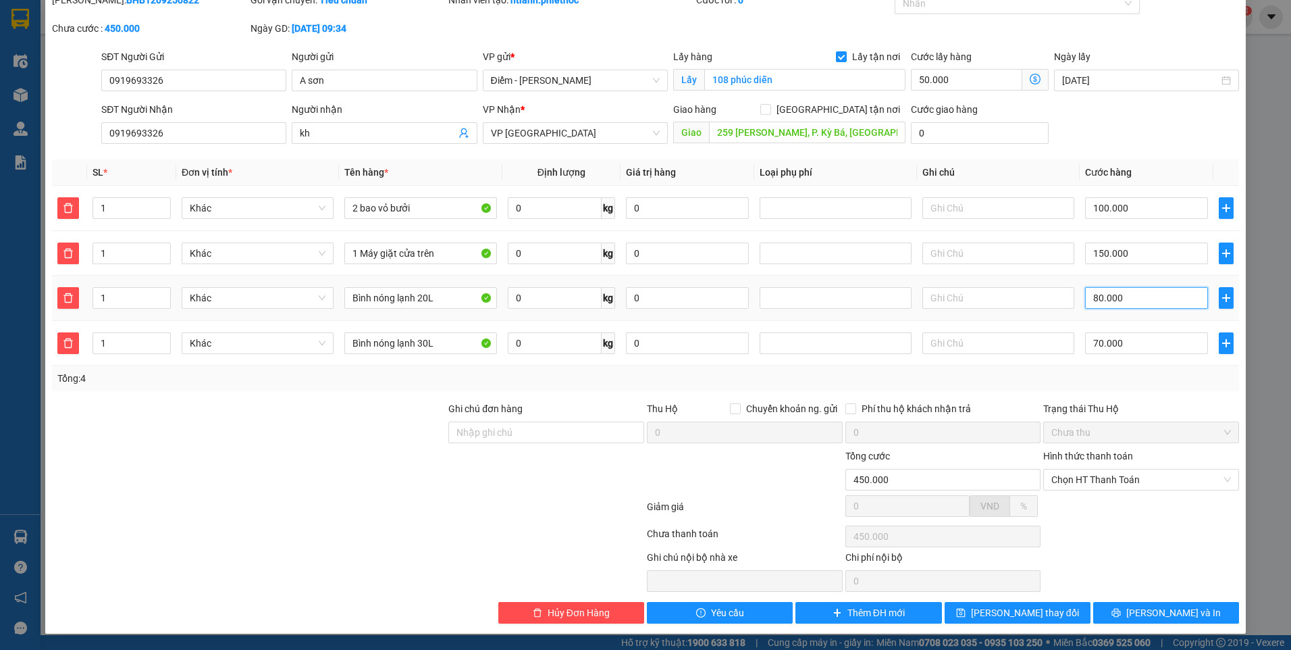
click at [1119, 305] on input "80.000" at bounding box center [1146, 298] width 122 height 22
type input "370.007"
type input "7"
type input "370.070"
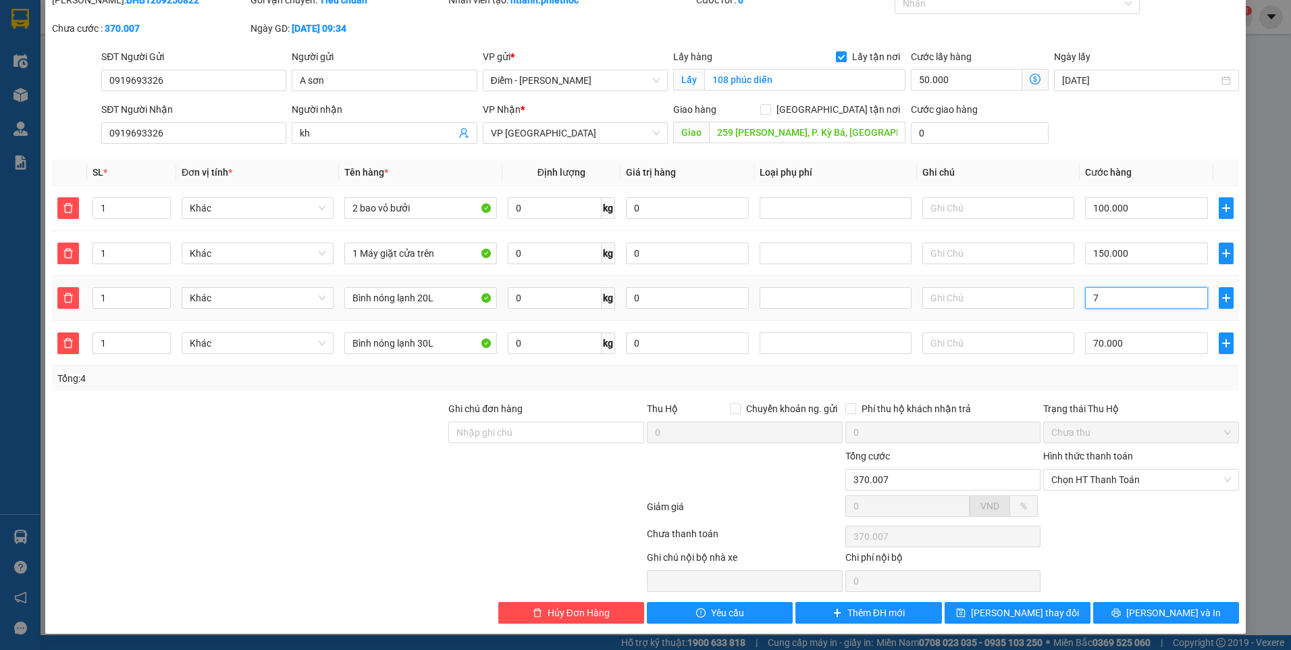
type input "370.070"
type input "70"
type input "440.000"
type input "70.000"
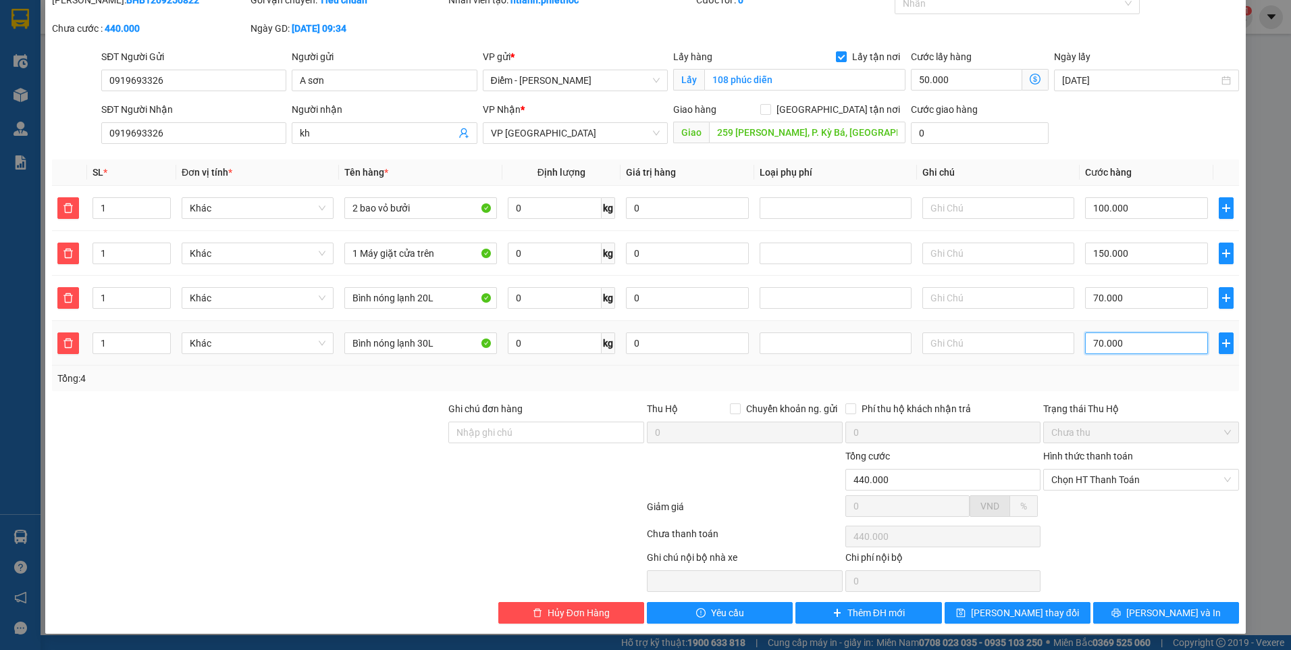
click at [1112, 346] on input "70.000" at bounding box center [1146, 343] width 122 height 22
type input "370.008"
type input "8"
type input "370.080"
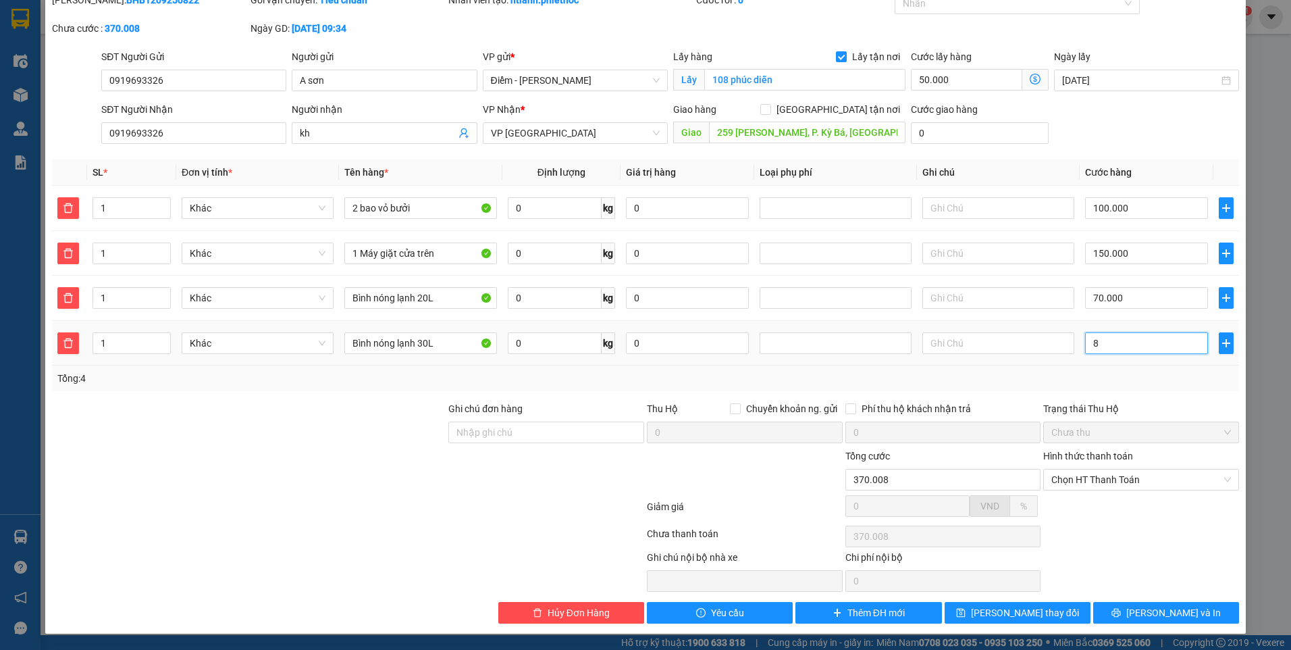
type input "370.080"
type input "80"
type input "450.000"
type input "80.000"
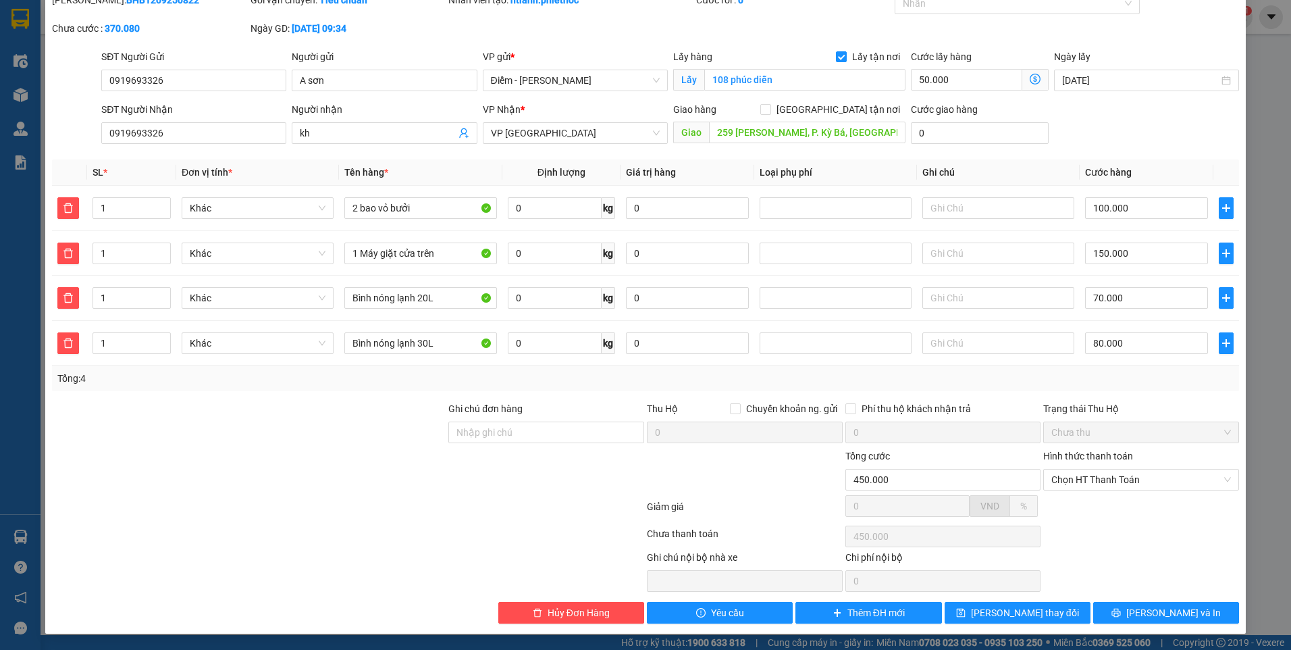
click at [1106, 140] on div "SĐT Người Nhận 0919693326 Người nhận kh VP Nhận * VP Thái Bình Giao hàng Giao t…" at bounding box center [670, 125] width 1143 height 47
click at [1026, 619] on span "Lưu thay đổi" at bounding box center [1025, 612] width 108 height 15
